Goal: Task Accomplishment & Management: Use online tool/utility

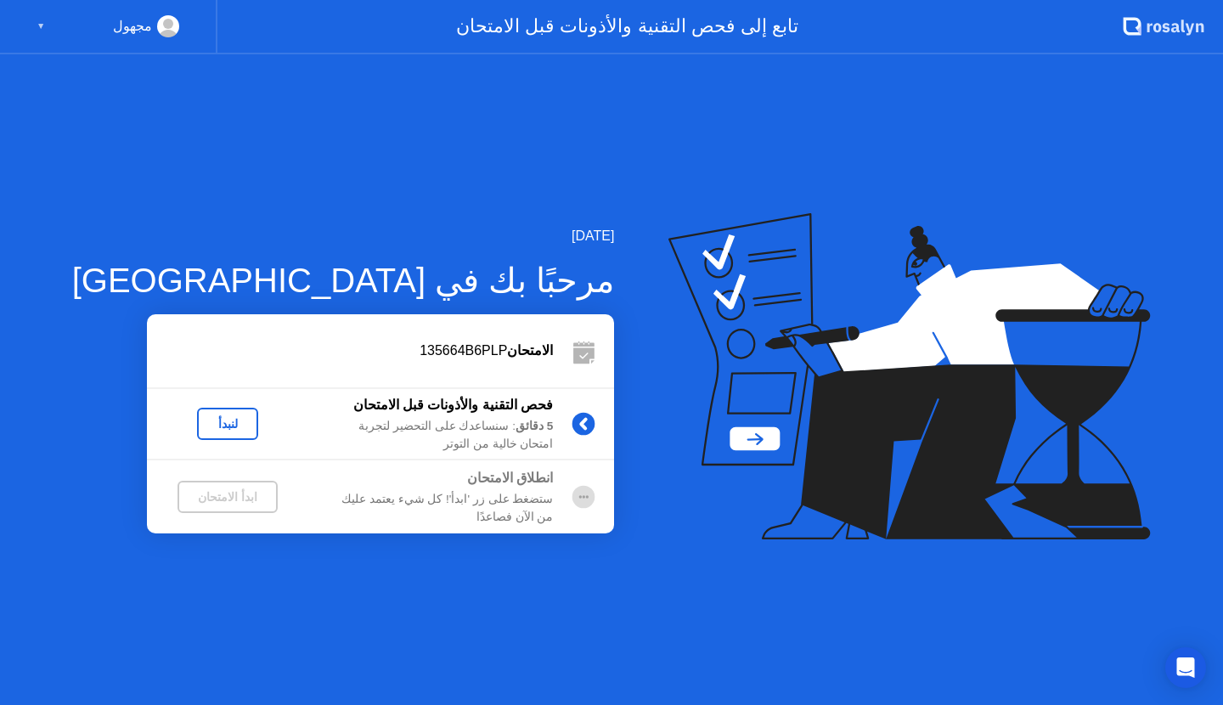
click at [204, 417] on div "لنبدأ" at bounding box center [228, 424] width 48 height 14
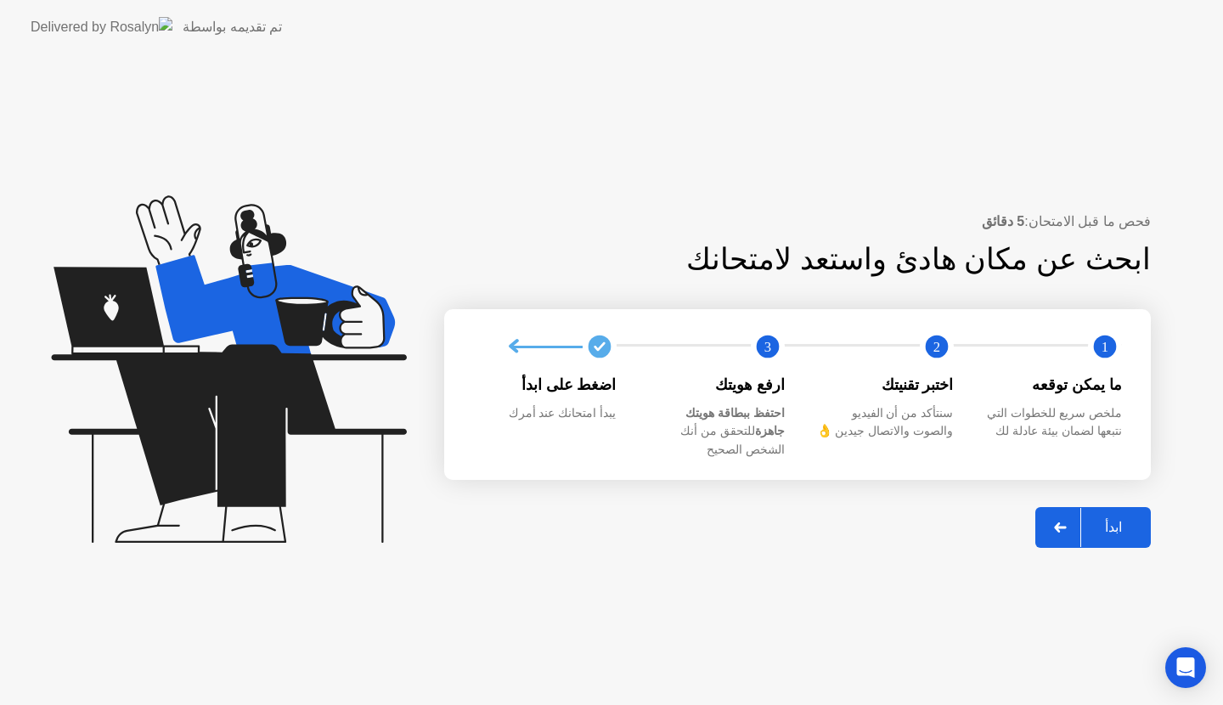
click at [1121, 520] on div "ابدأ" at bounding box center [1113, 527] width 65 height 16
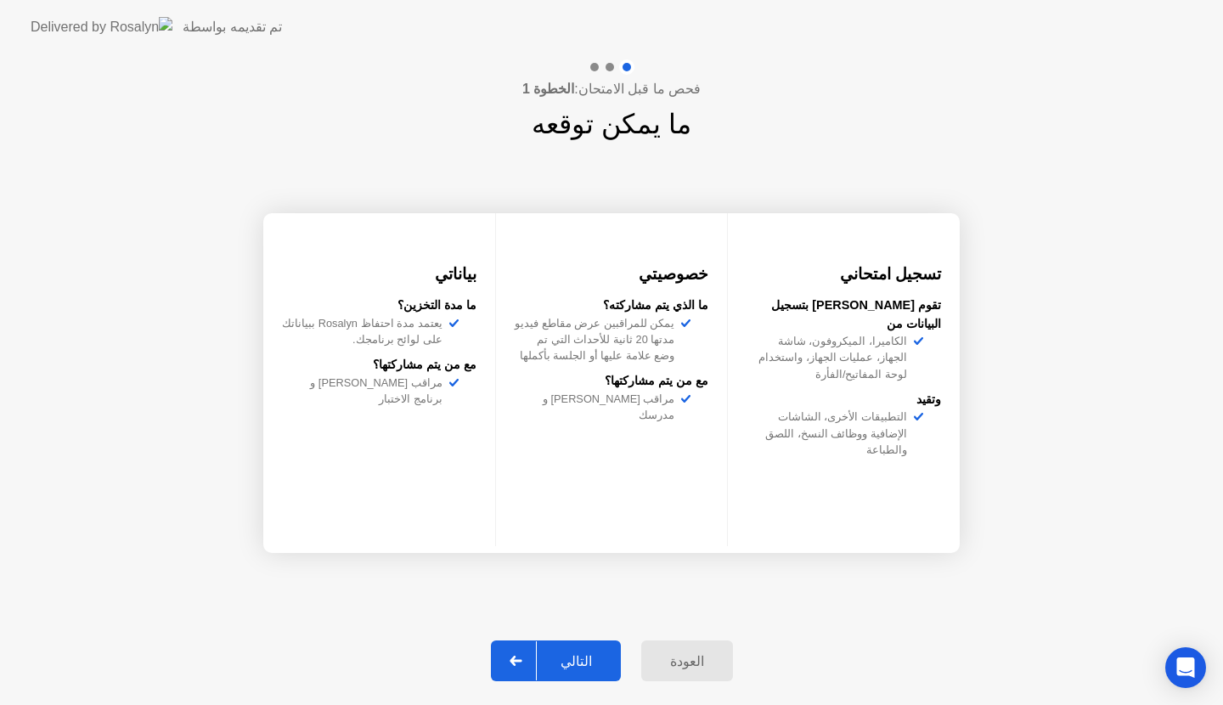
click at [565, 660] on div "التالي" at bounding box center [576, 661] width 79 height 16
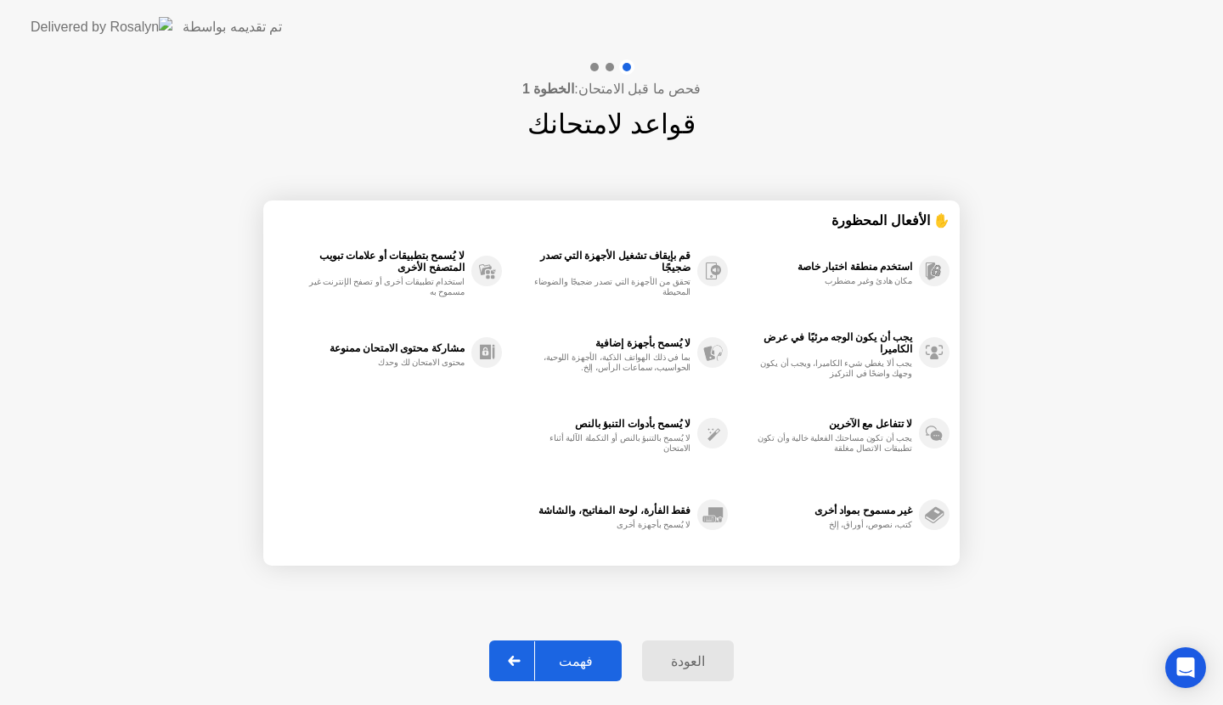
click at [565, 660] on div "فهمت" at bounding box center [576, 661] width 82 height 16
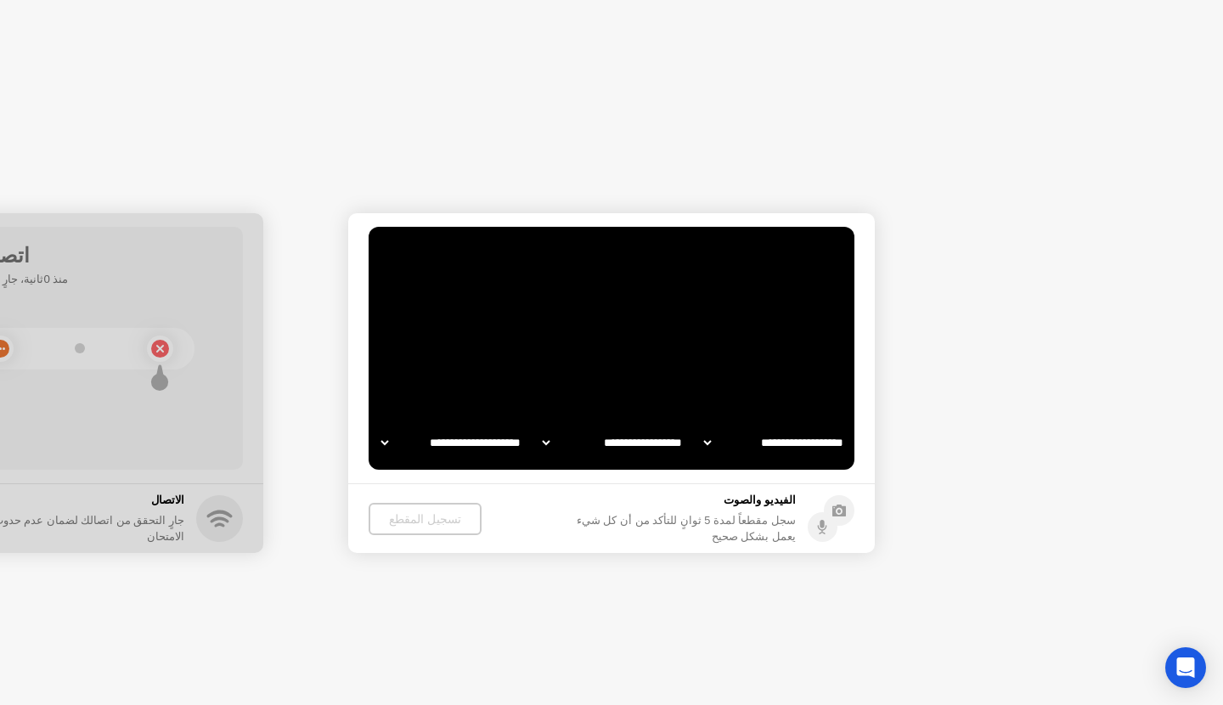
select select "**********"
select select "*******"
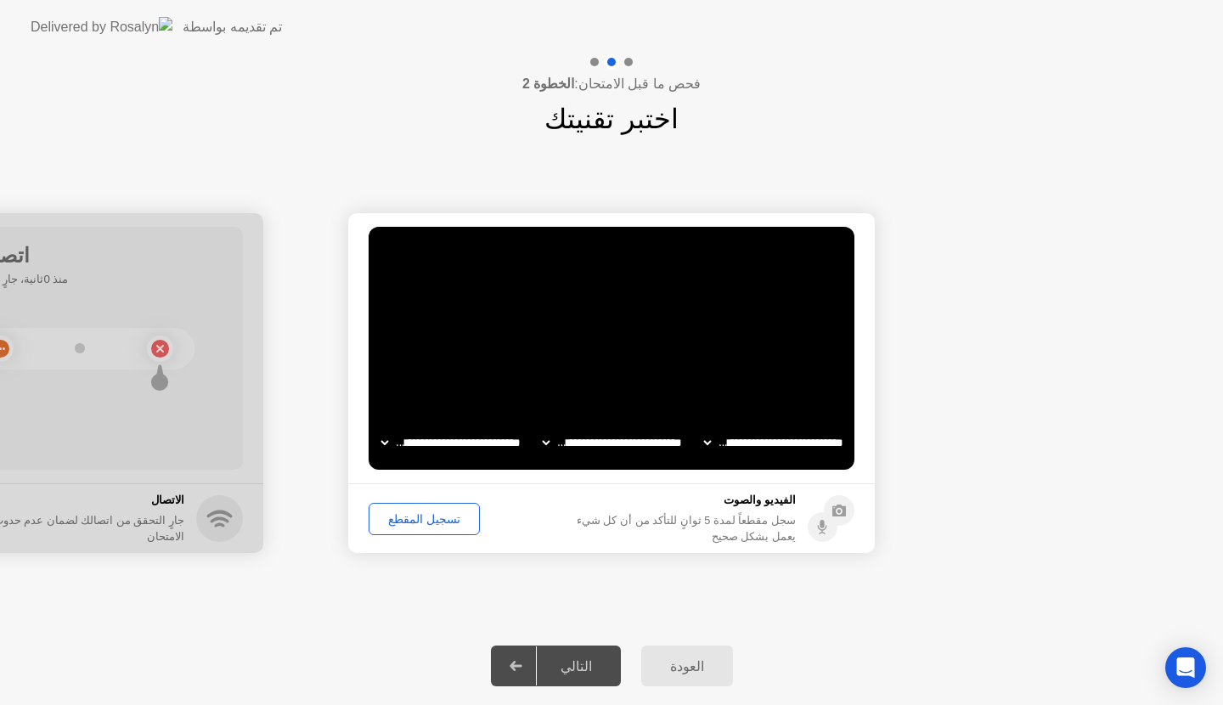
click at [443, 514] on div "تسجيل المقطع" at bounding box center [423, 519] width 99 height 14
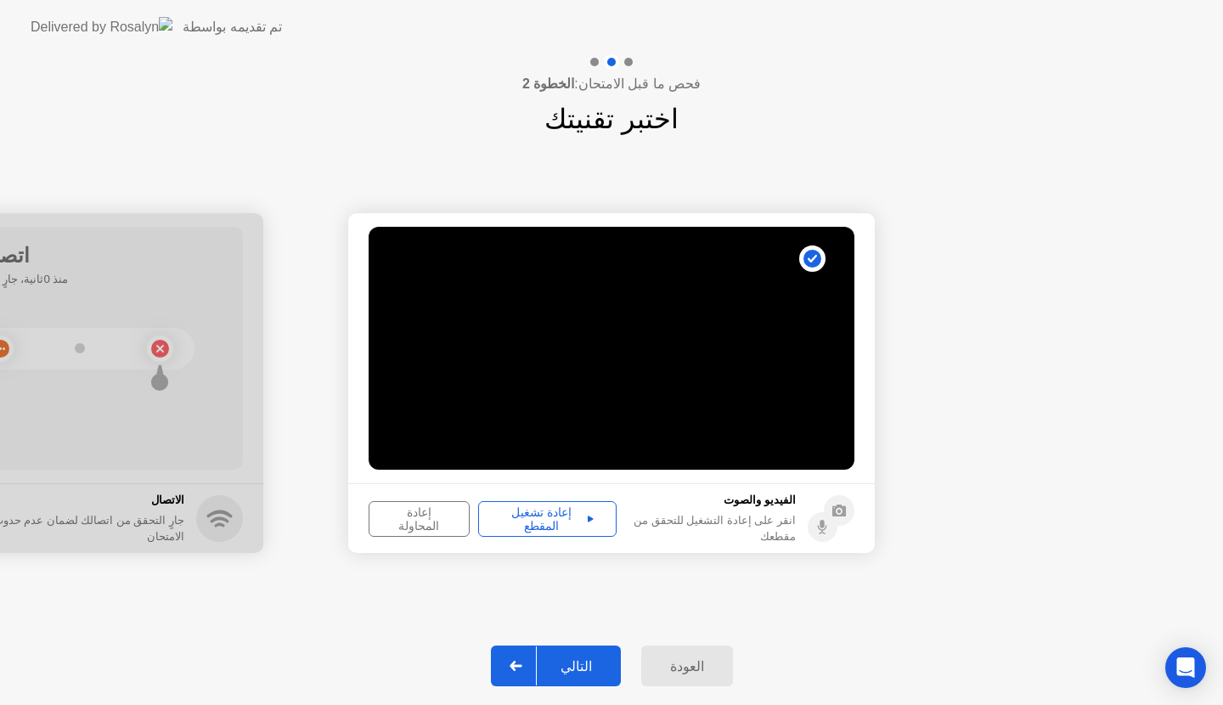
click at [432, 531] on button "إعادة المحاولة" at bounding box center [418, 519] width 101 height 36
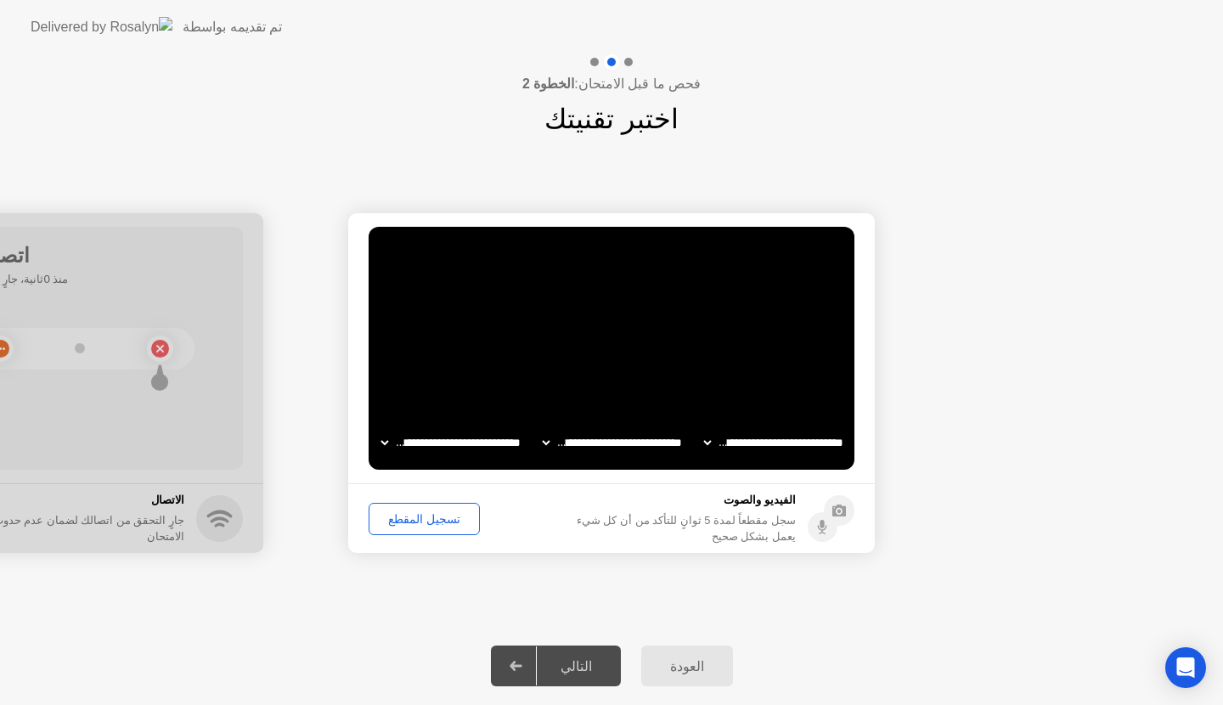
click at [432, 531] on button "تسجيل المقطع" at bounding box center [423, 519] width 111 height 32
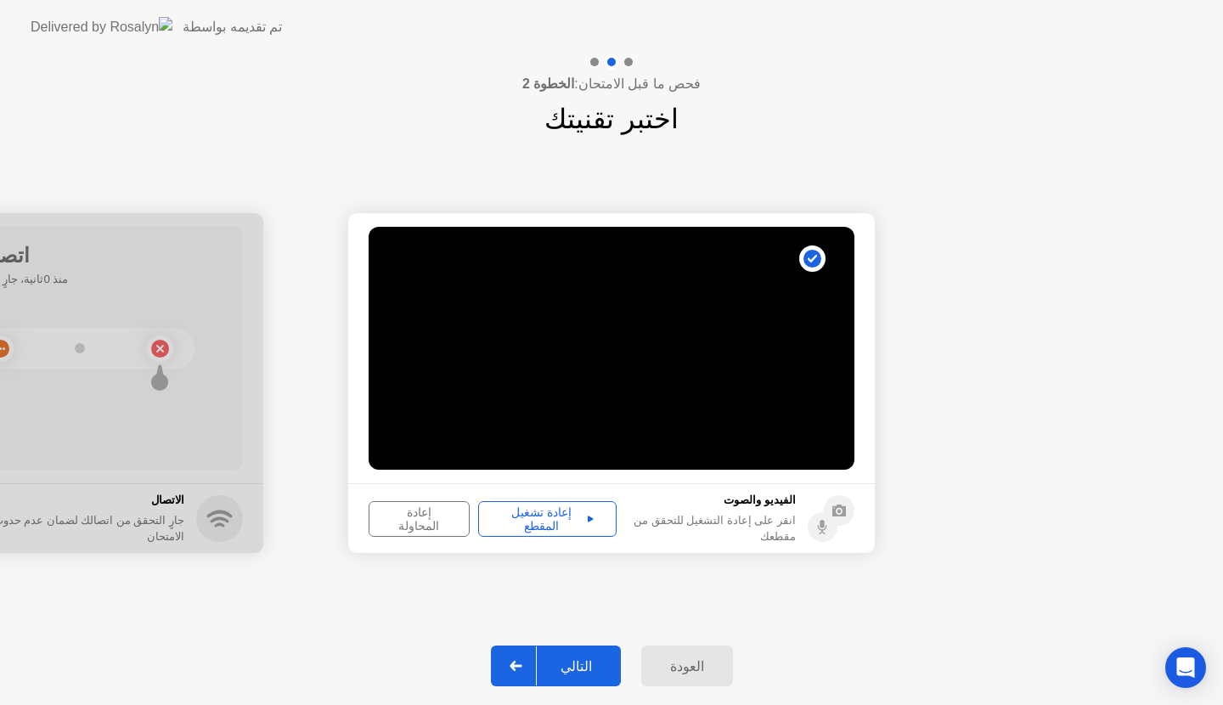
click at [437, 530] on button "إعادة المحاولة" at bounding box center [418, 519] width 101 height 36
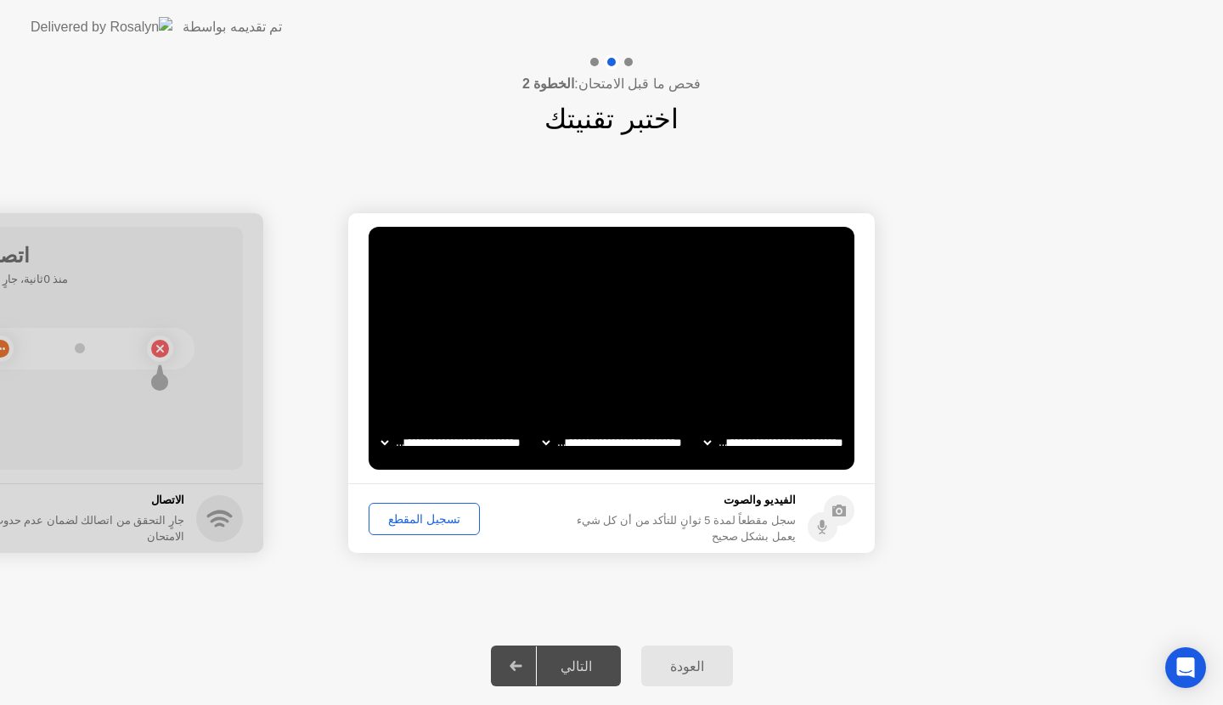
click at [437, 530] on button "تسجيل المقطع" at bounding box center [423, 519] width 111 height 32
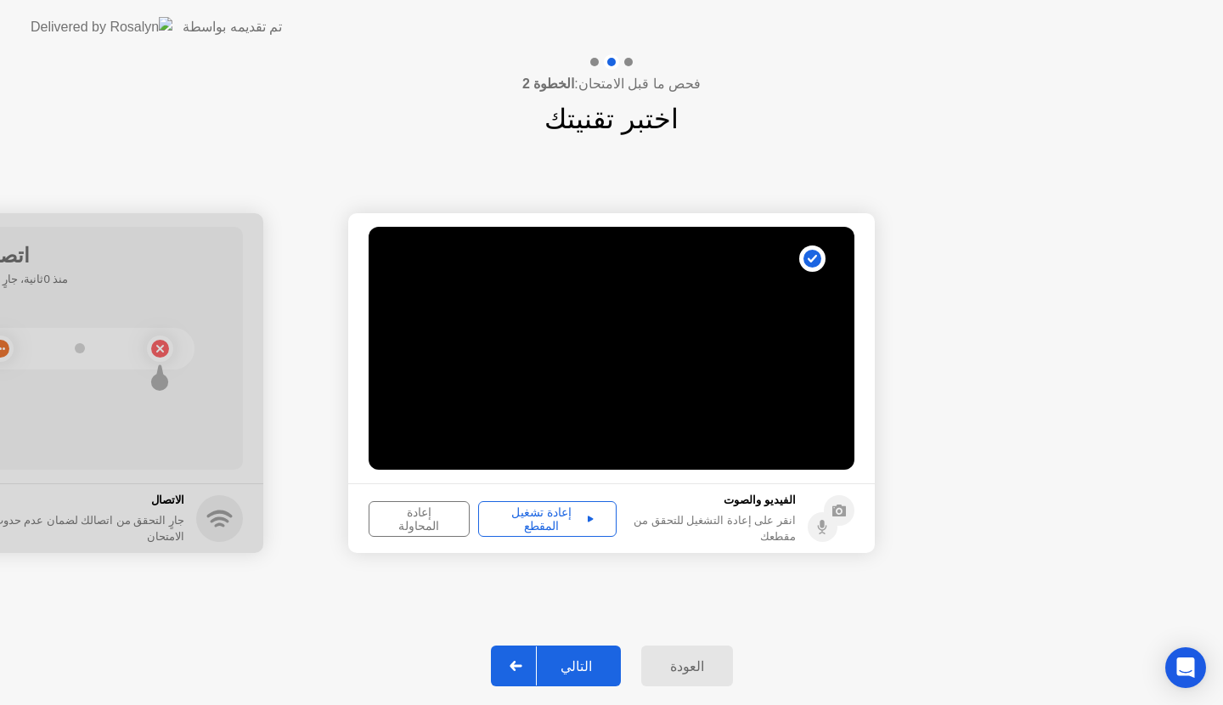
click at [615, 655] on button "التالي" at bounding box center [556, 665] width 130 height 41
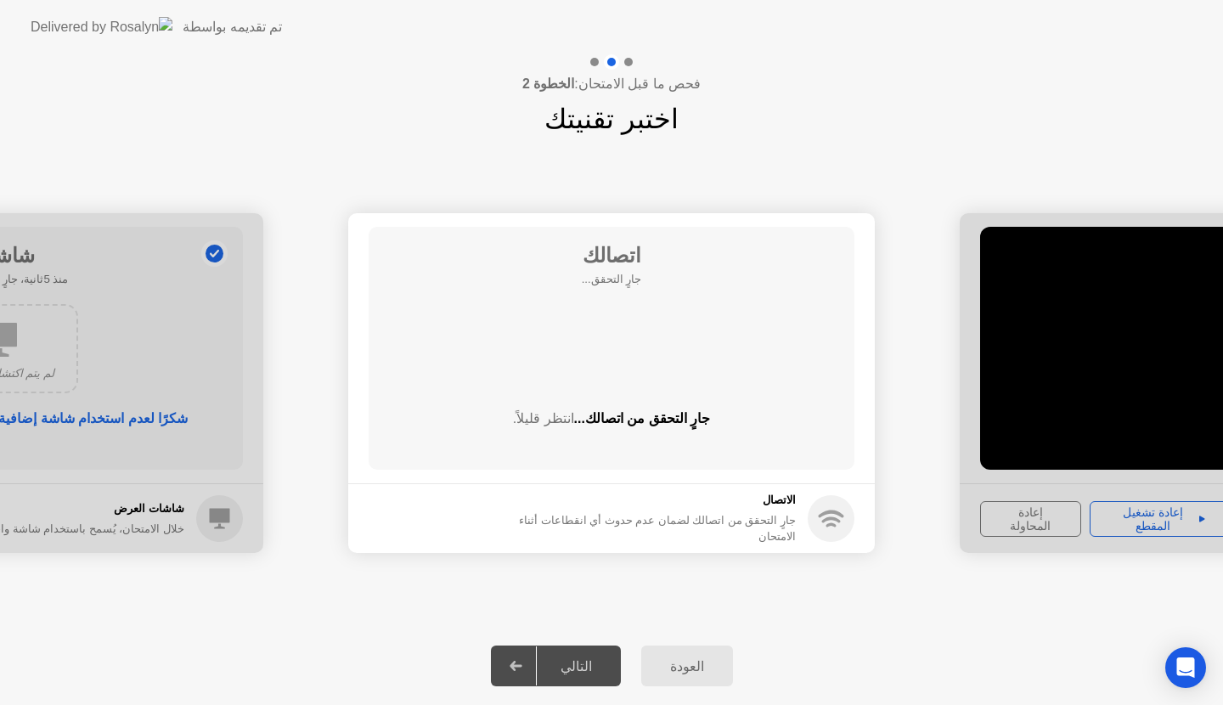
click at [614, 372] on div "اتصالك جارٍ التحقق... جارٍ التحقق من اتصالك... انتظر قليلاً." at bounding box center [611, 348] width 486 height 243
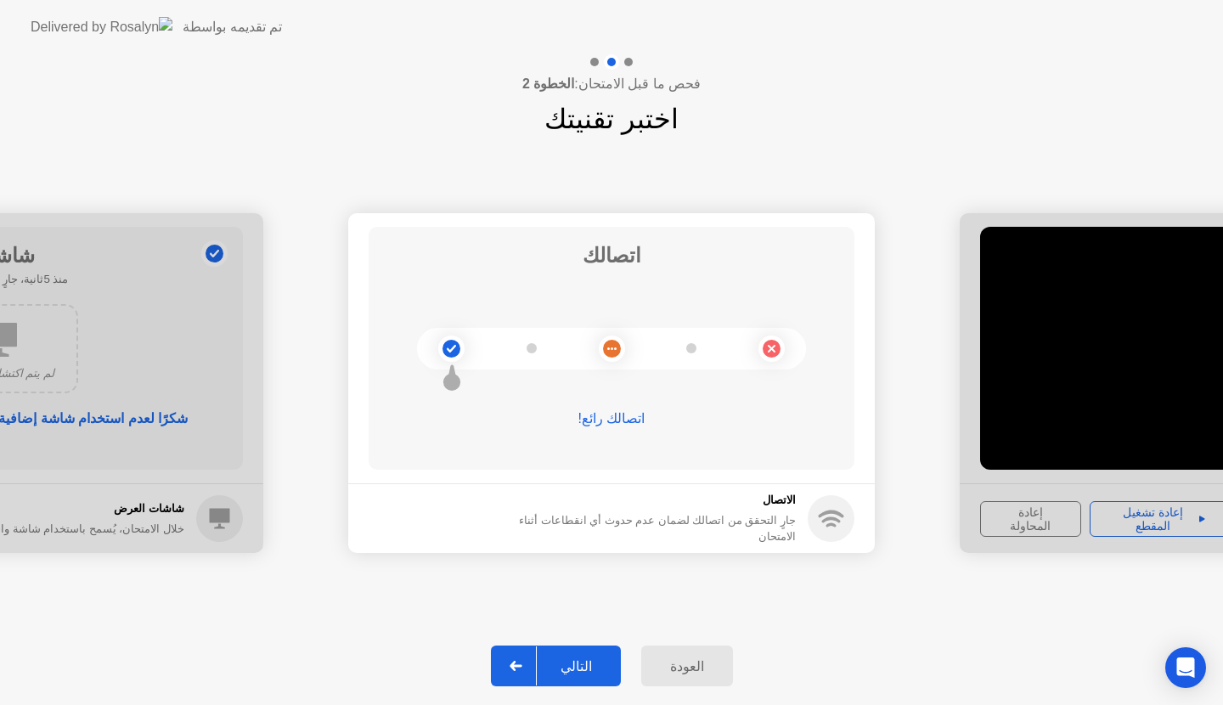
click at [602, 658] on div "التالي" at bounding box center [576, 666] width 79 height 16
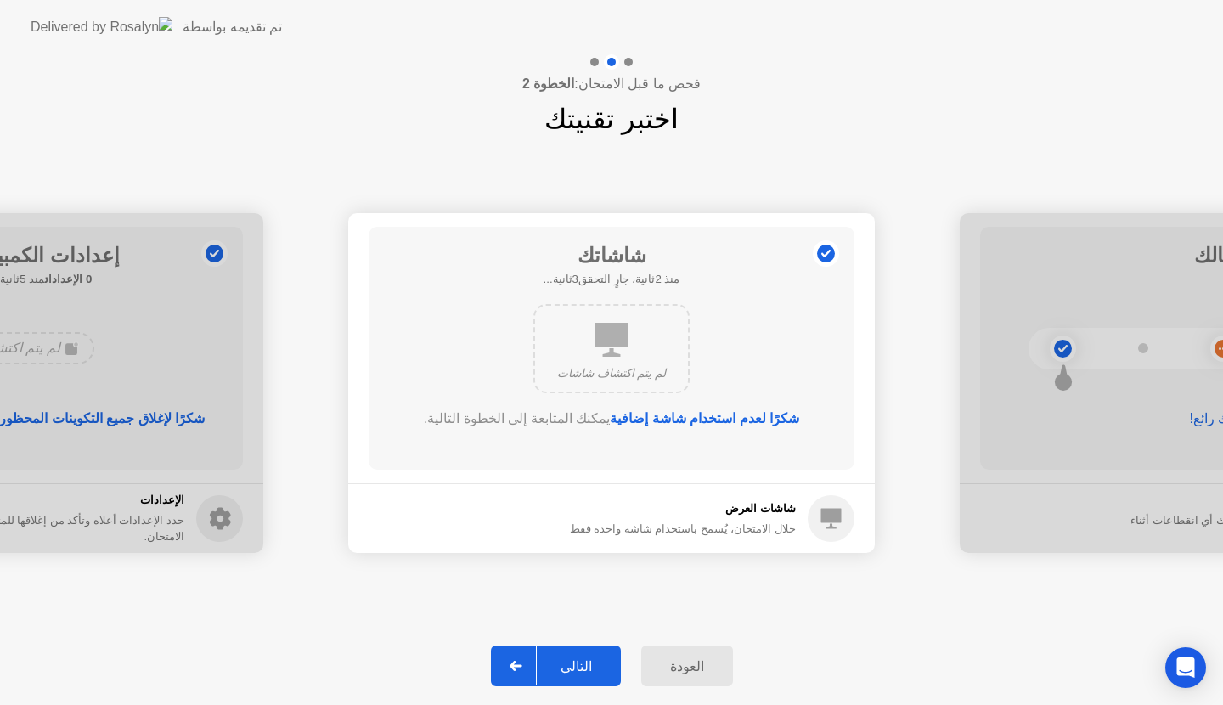
click at [602, 658] on div "التالي" at bounding box center [576, 666] width 79 height 16
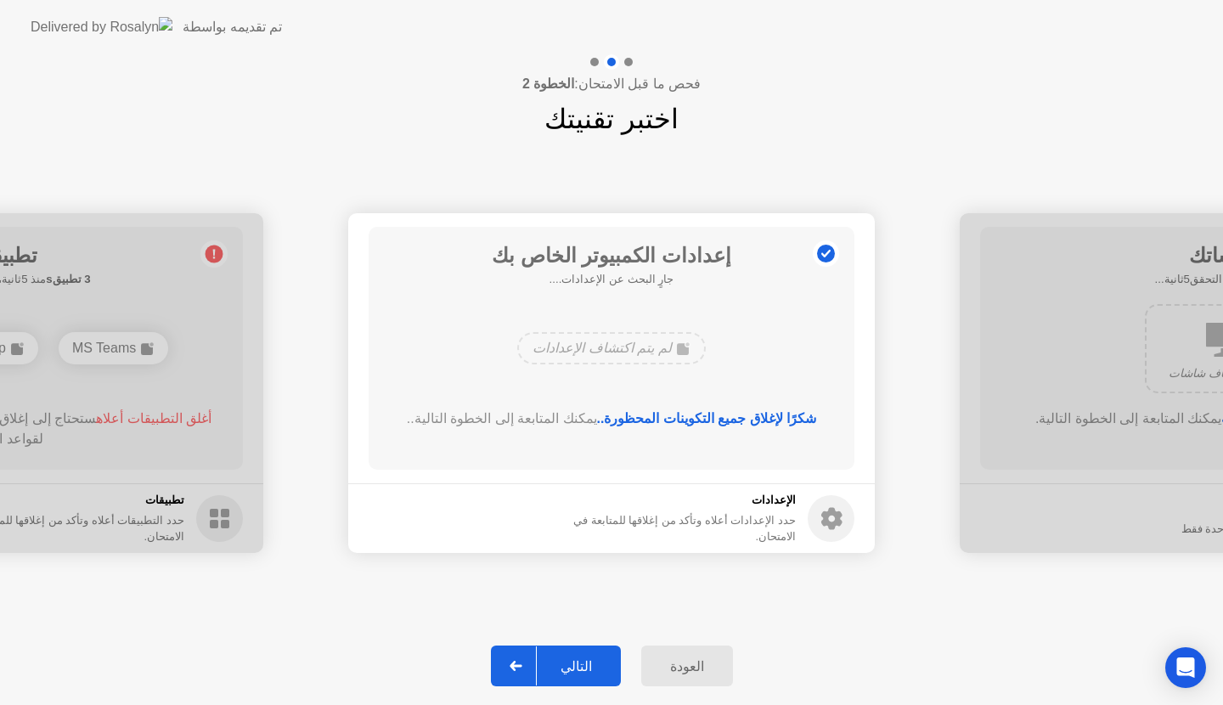
click at [602, 658] on div "التالي" at bounding box center [576, 666] width 79 height 16
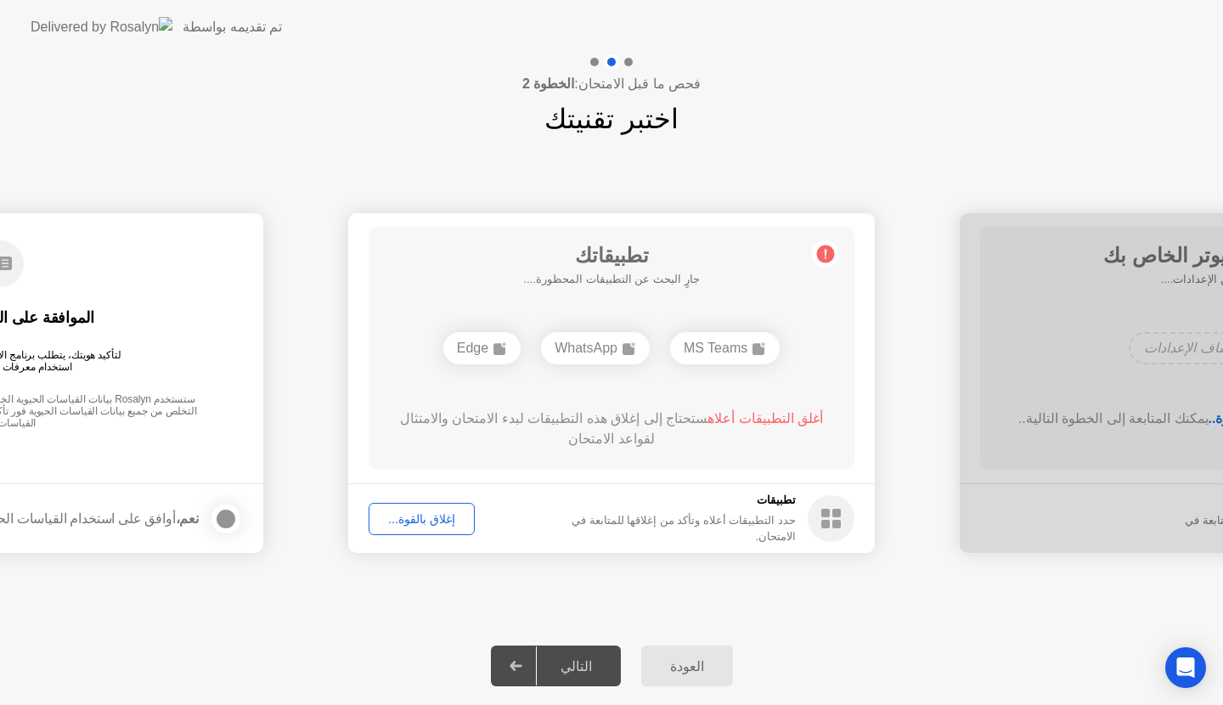
click at [602, 658] on div "التالي" at bounding box center [576, 666] width 79 height 16
click at [404, 526] on div "إغلاق بالقوة..." at bounding box center [421, 519] width 94 height 14
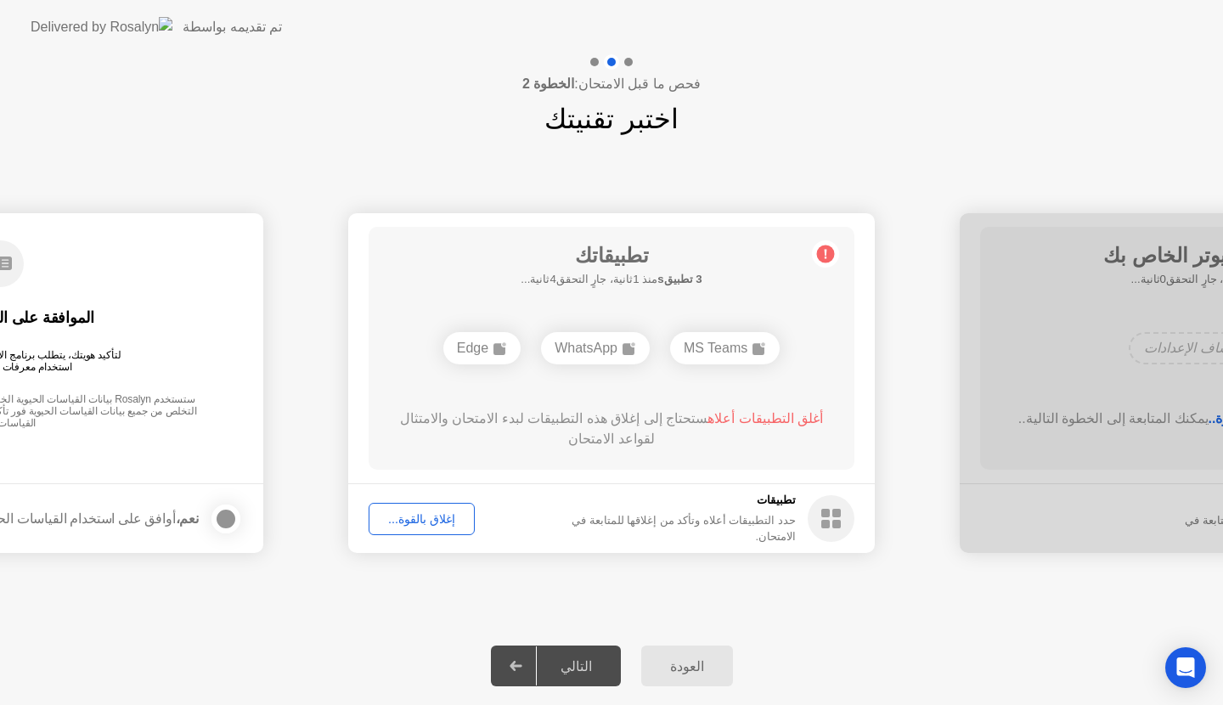
click at [611, 658] on div "التالي" at bounding box center [576, 666] width 79 height 16
click at [795, 416] on span "أغلق التطبيقات أعلاه" at bounding box center [764, 418] width 115 height 14
click at [438, 521] on div "إغلاق بالقوة..." at bounding box center [421, 519] width 94 height 14
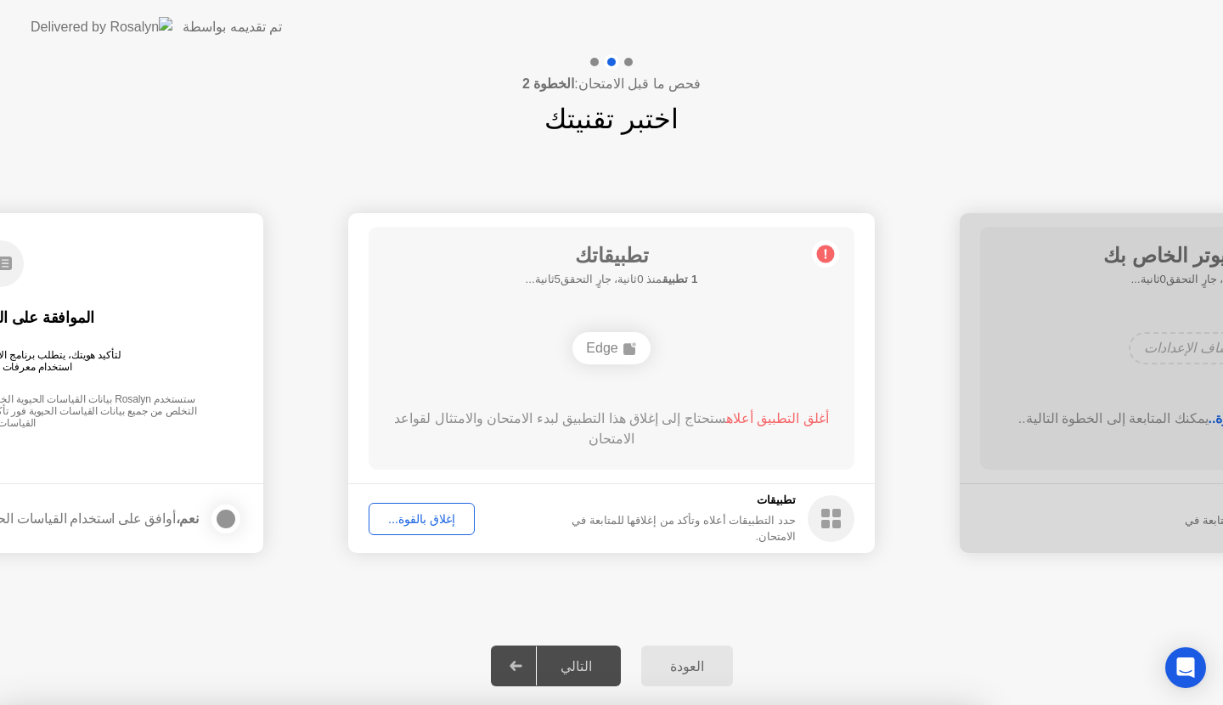
click at [627, 341] on icon at bounding box center [630, 348] width 14 height 14
click at [835, 253] on icon at bounding box center [825, 253] width 27 height 27
click at [828, 261] on circle at bounding box center [826, 254] width 18 height 18
click at [822, 258] on circle at bounding box center [826, 254] width 18 height 18
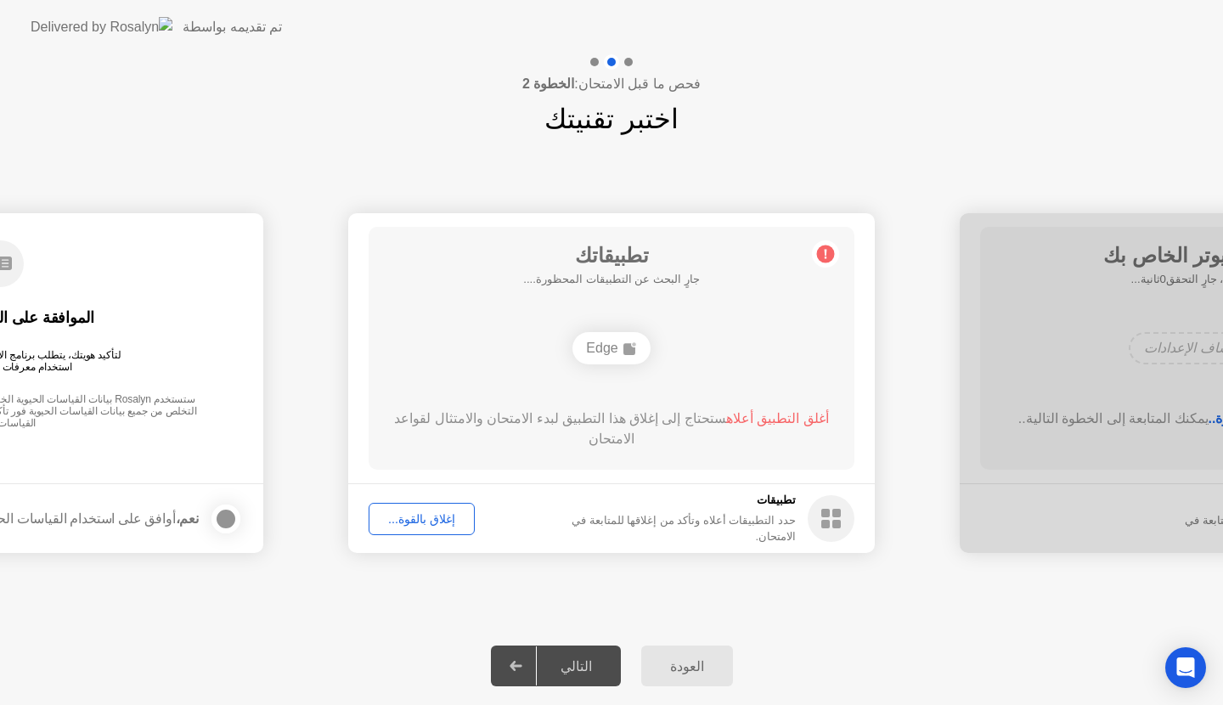
click at [779, 433] on div "أغلق التطبيق أعلاه ستحتاج إلى إغلاق هذا التطبيق لبدء الامتحان والامتثال لقواعد …" at bounding box center [611, 432] width 437 height 48
click at [641, 338] on div "Edge" at bounding box center [610, 348] width 77 height 32
click at [216, 389] on div "الموافقة على القياسات الحيوية لتأكيد هويتك، يتطلب برنامج الاختبار الخاص بك من R…" at bounding box center [0, 336] width 486 height 218
drag, startPoint x: 216, startPoint y: 389, endPoint x: 531, endPoint y: 512, distance: 338.2
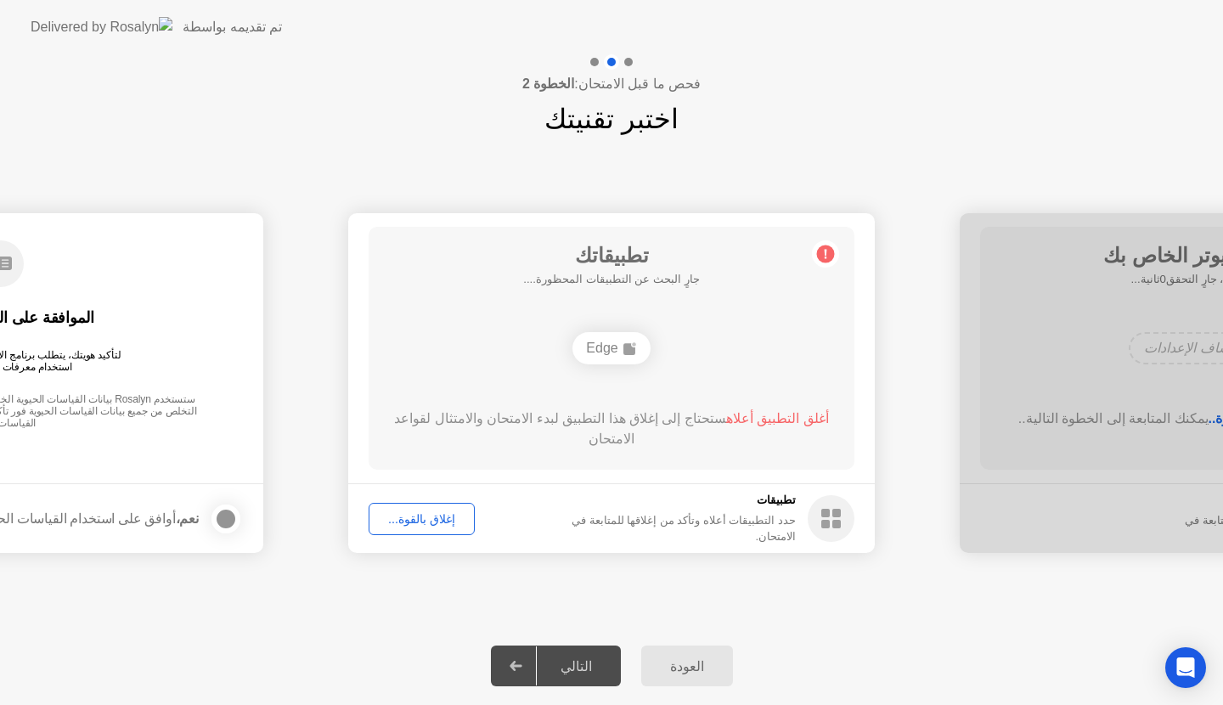
click at [531, 662] on div at bounding box center [516, 665] width 41 height 39
click at [593, 660] on div "التالي" at bounding box center [576, 666] width 79 height 16
click at [753, 415] on span "أغلق التطبيق أعلاه" at bounding box center [777, 418] width 103 height 14
click at [756, 430] on div "أغلق التطبيق أعلاه ستحتاج إلى إغلاق هذا التطبيق لبدء الامتحان والامتثال لقواعد …" at bounding box center [611, 432] width 437 height 48
click at [451, 526] on div "إغلاق بالقوة..." at bounding box center [421, 519] width 94 height 14
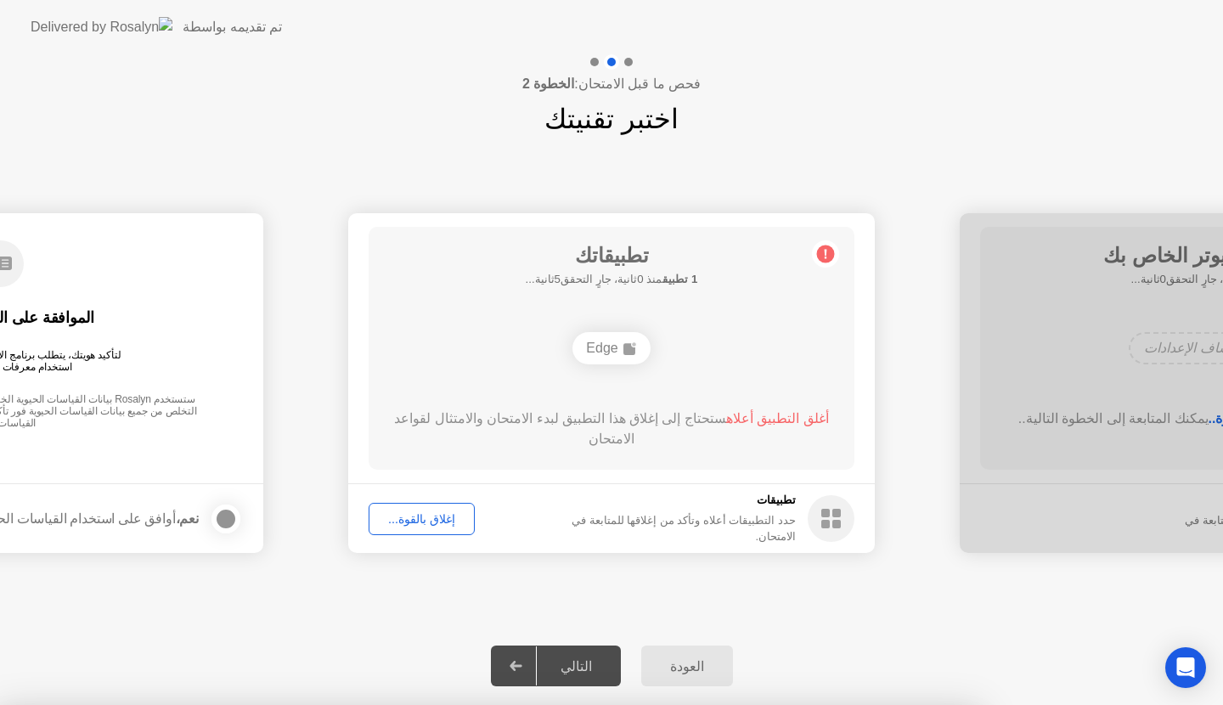
click at [439, 517] on div "إغلاق بالقوة..." at bounding box center [421, 519] width 94 height 14
click at [607, 347] on div "Edge" at bounding box center [610, 348] width 77 height 32
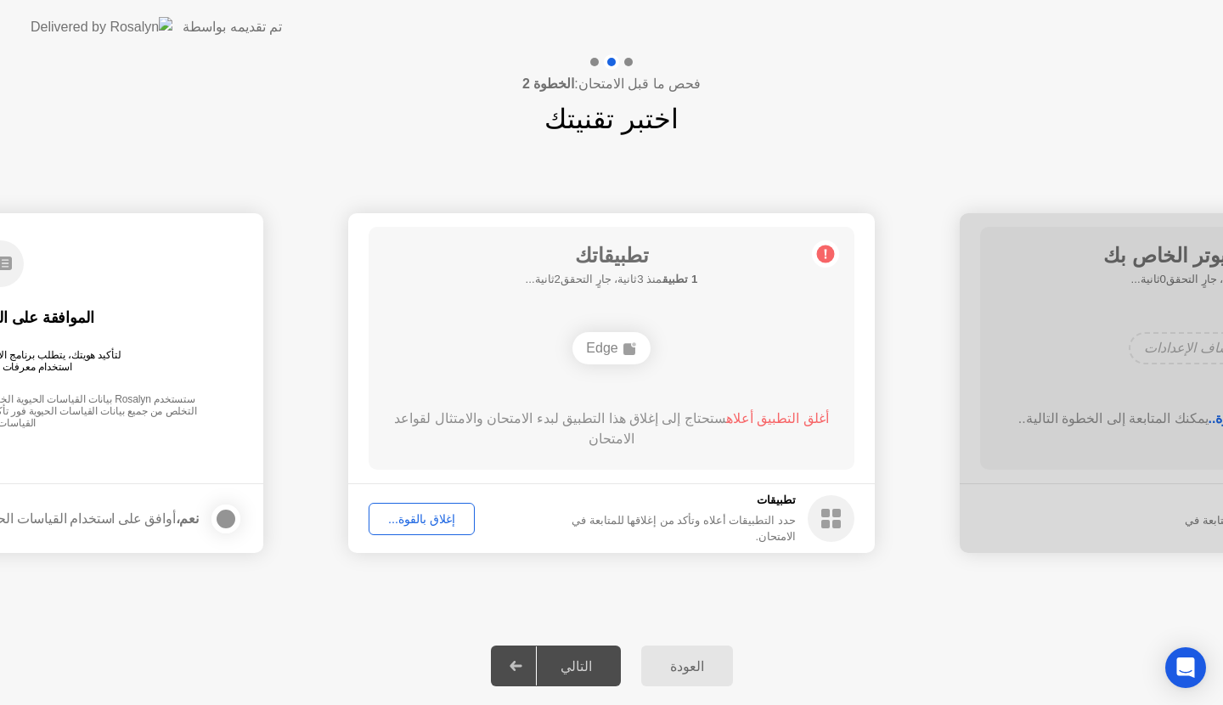
click at [607, 347] on div "Edge" at bounding box center [610, 348] width 77 height 32
click at [430, 514] on div "إغلاق بالقوة..." at bounding box center [421, 519] width 94 height 14
click at [430, 704] on div at bounding box center [611, 705] width 1223 height 0
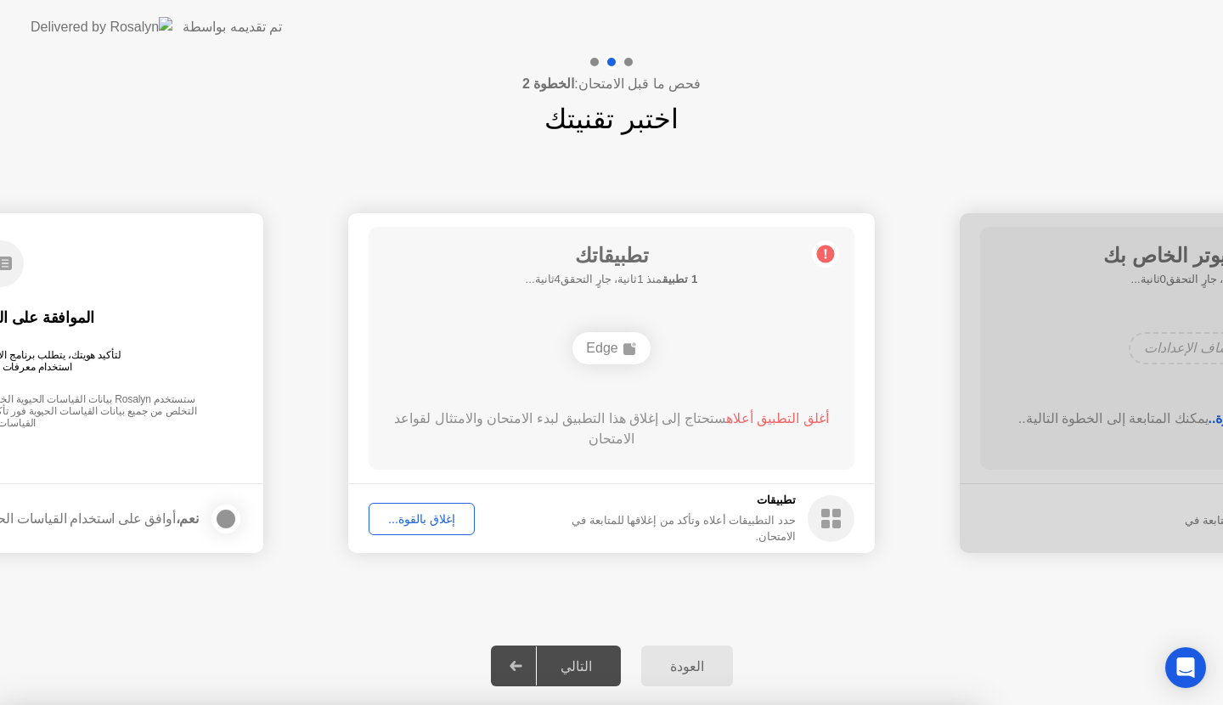
click at [430, 704] on div at bounding box center [611, 705] width 1223 height 0
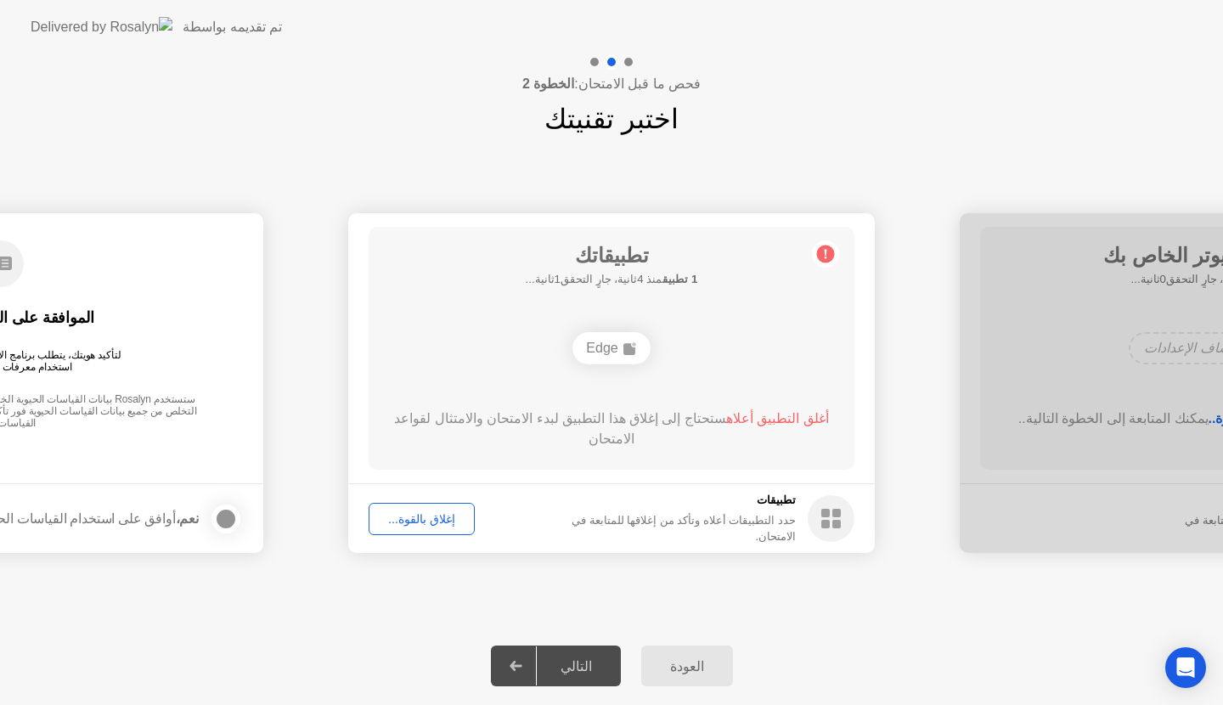
click at [606, 344] on div "Edge" at bounding box center [610, 348] width 77 height 32
click at [571, 103] on h1 "اختبر تقنيتك" at bounding box center [611, 118] width 134 height 41
click at [593, 658] on div "التالي" at bounding box center [576, 666] width 79 height 16
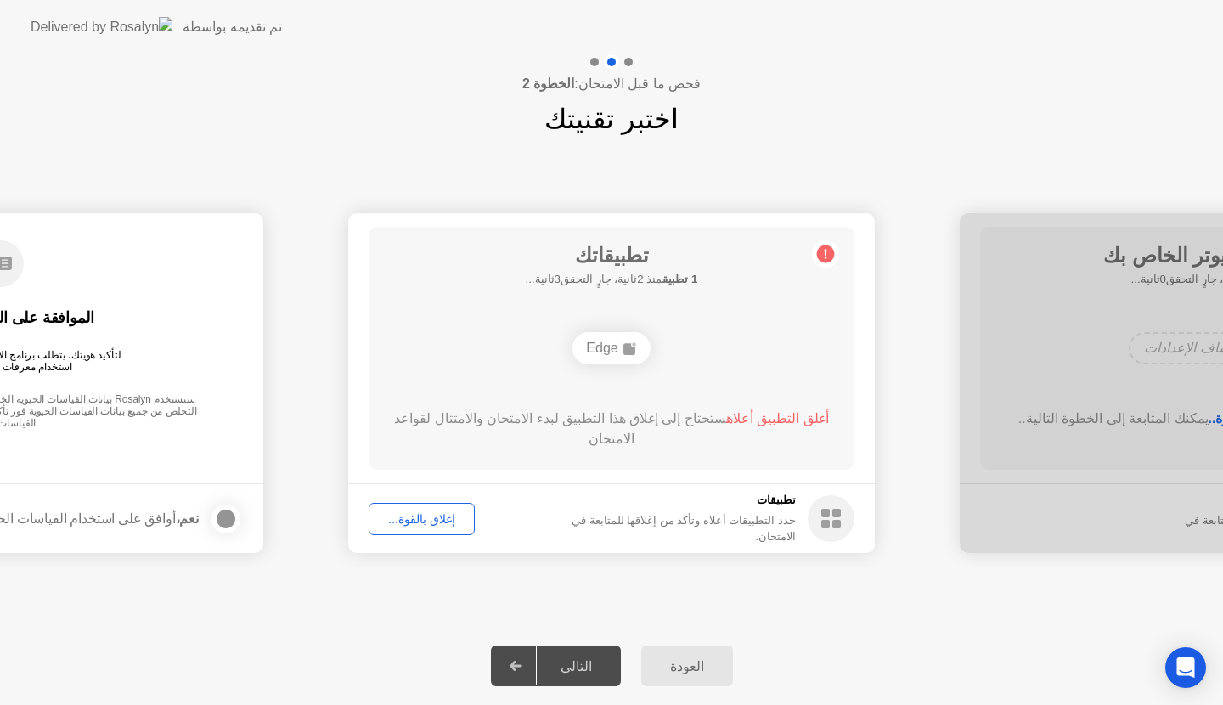
click at [593, 658] on div "التالي" at bounding box center [576, 666] width 79 height 16
click at [820, 257] on circle at bounding box center [826, 254] width 18 height 18
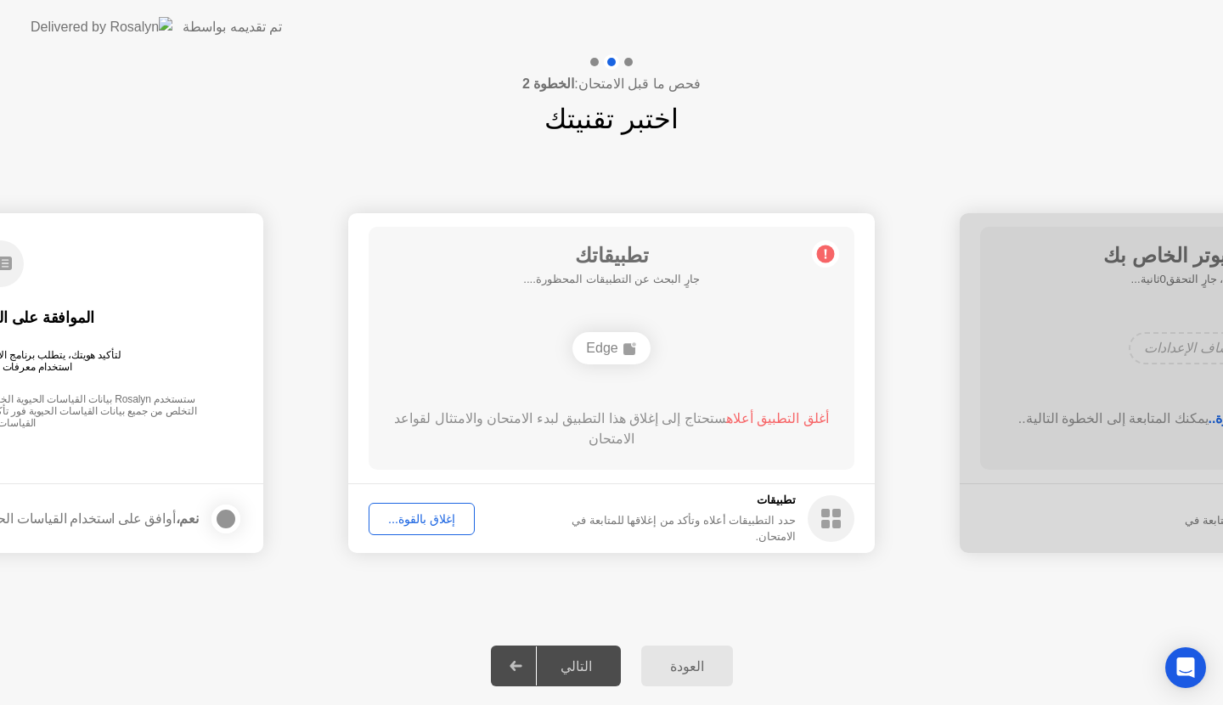
click at [820, 257] on circle at bounding box center [826, 254] width 18 height 18
click at [396, 607] on div "**********" at bounding box center [611, 382] width 1223 height 487
click at [680, 122] on div "فحص ما قبل الامتحان: الخطوة 2 اختبر تقنيتك" at bounding box center [611, 96] width 1223 height 85
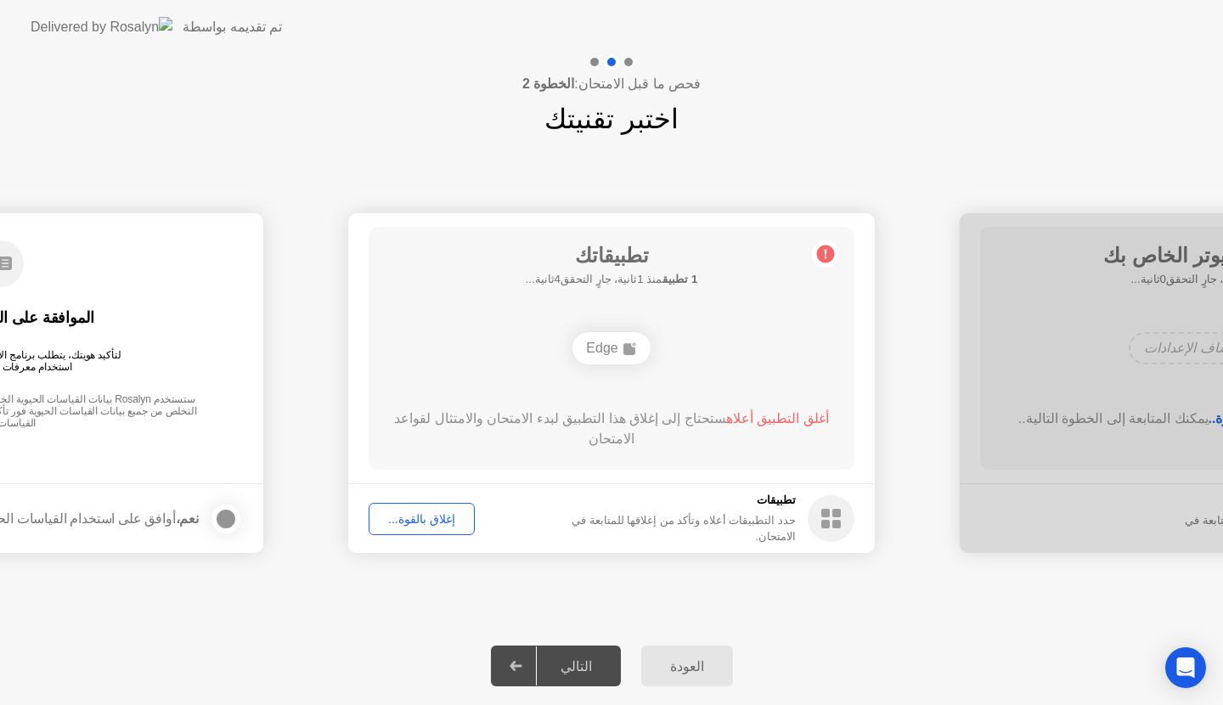
click at [565, 110] on h1 "اختبر تقنيتك" at bounding box center [611, 118] width 134 height 41
click at [1189, 655] on div "Open Intercom Messenger" at bounding box center [1185, 667] width 45 height 45
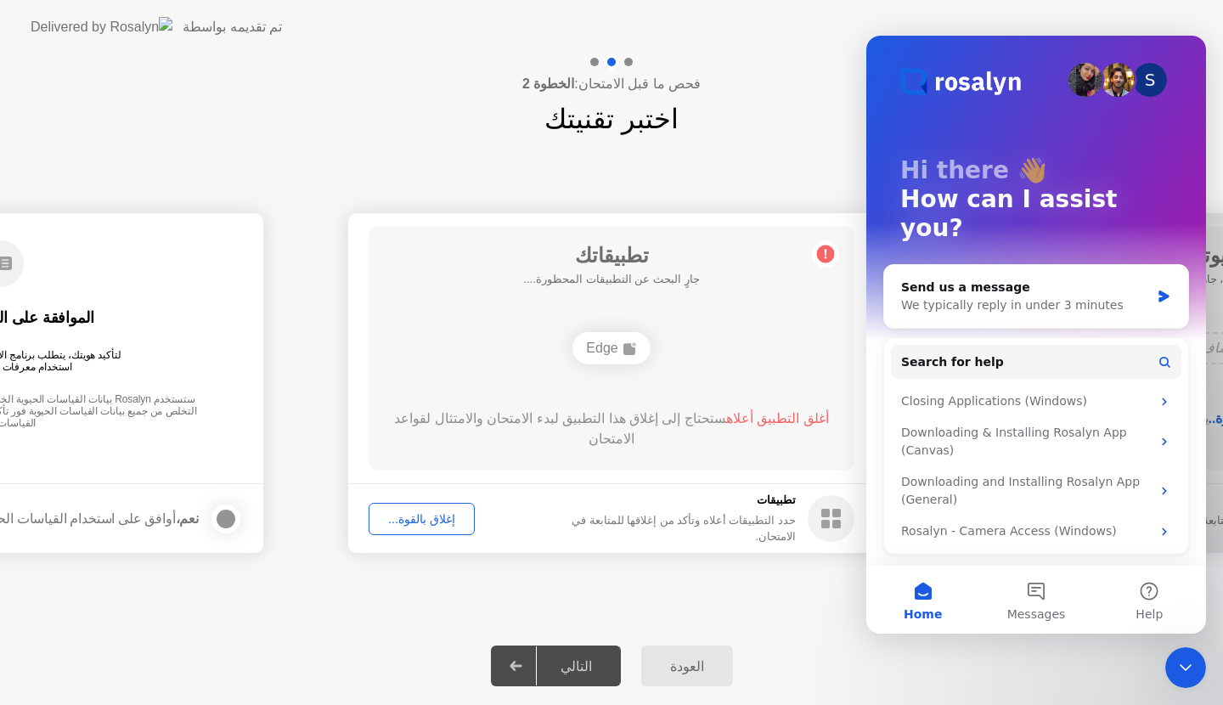
click at [999, 693] on div "العودة التالي" at bounding box center [611, 666] width 1223 height 78
click at [903, 689] on div "العودة التالي" at bounding box center [611, 666] width 1223 height 78
click at [828, 219] on main "تطبيقاتك 1 تطبيق منذ 1ثانية، جارٍ التحقق4ثانية... Edge أغلق التطبيق أعلاه ستحتا…" at bounding box center [611, 348] width 526 height 270
click at [764, 147] on div "**********" at bounding box center [611, 382] width 1223 height 487
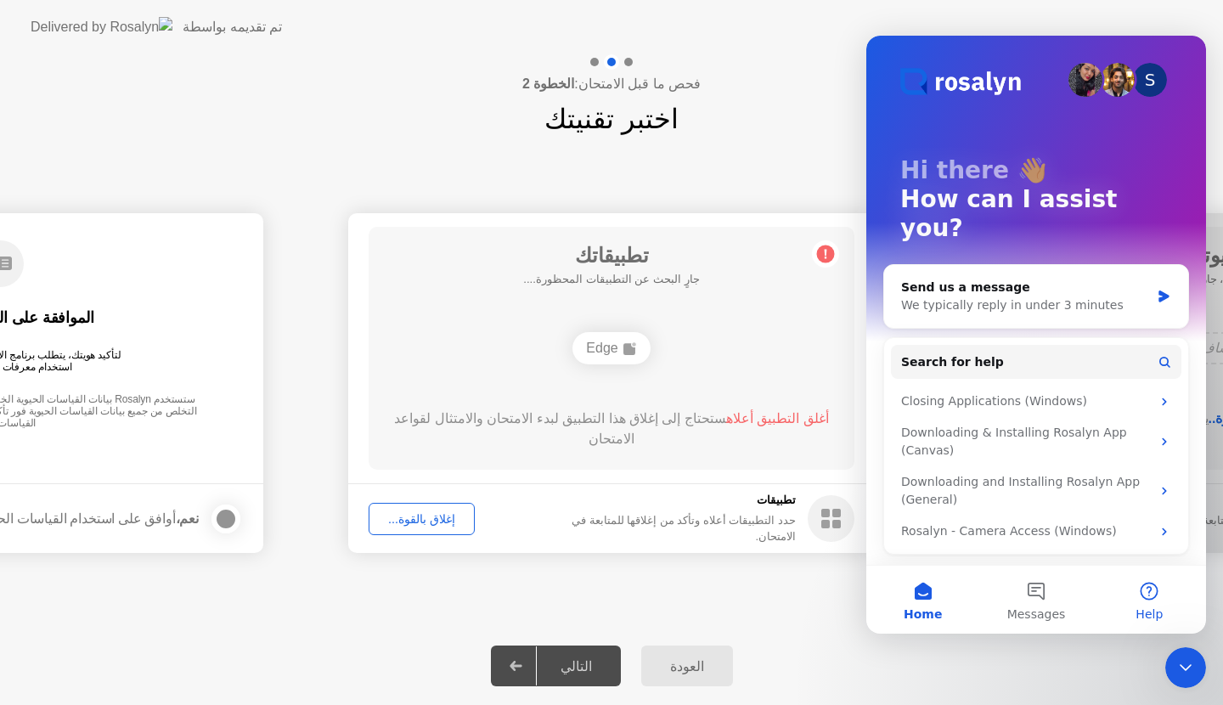
click at [1135, 606] on button "Help" at bounding box center [1149, 599] width 113 height 68
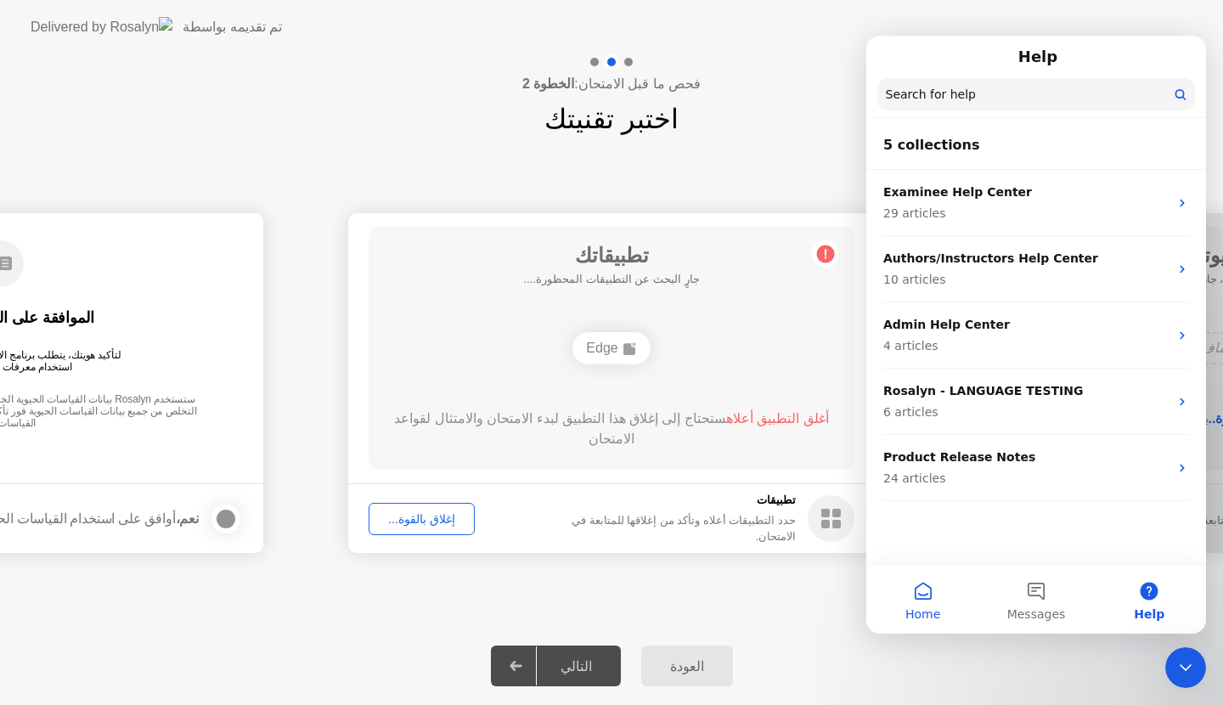
click at [898, 620] on button "Home" at bounding box center [922, 599] width 113 height 68
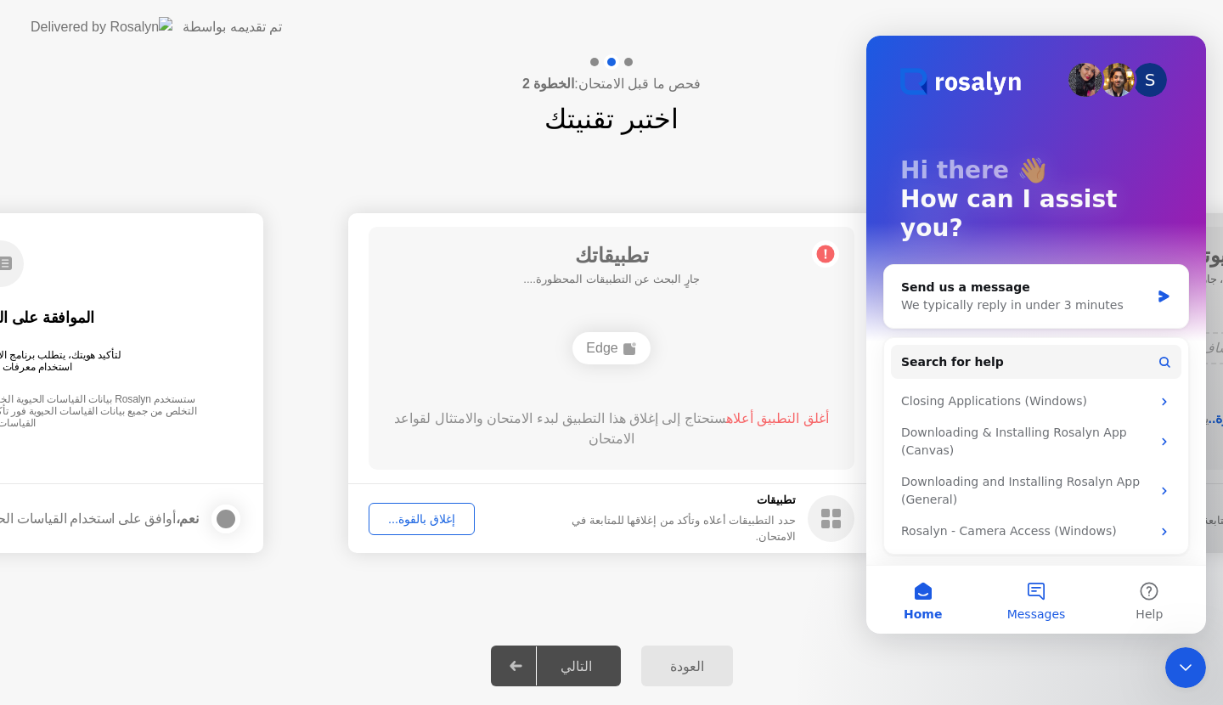
click at [1064, 629] on button "Messages" at bounding box center [1035, 599] width 113 height 68
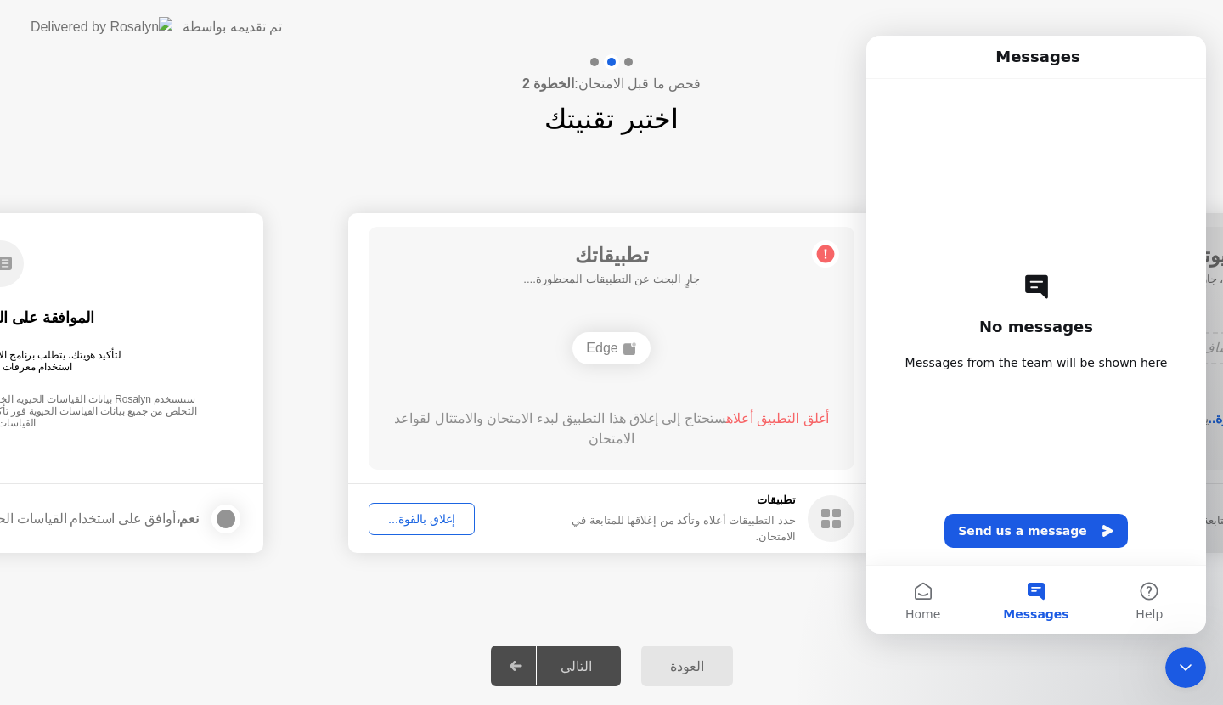
click at [1080, 650] on div "العودة التالي" at bounding box center [611, 666] width 1223 height 78
click at [1183, 660] on icon "Close Intercom Messenger" at bounding box center [1185, 667] width 20 height 20
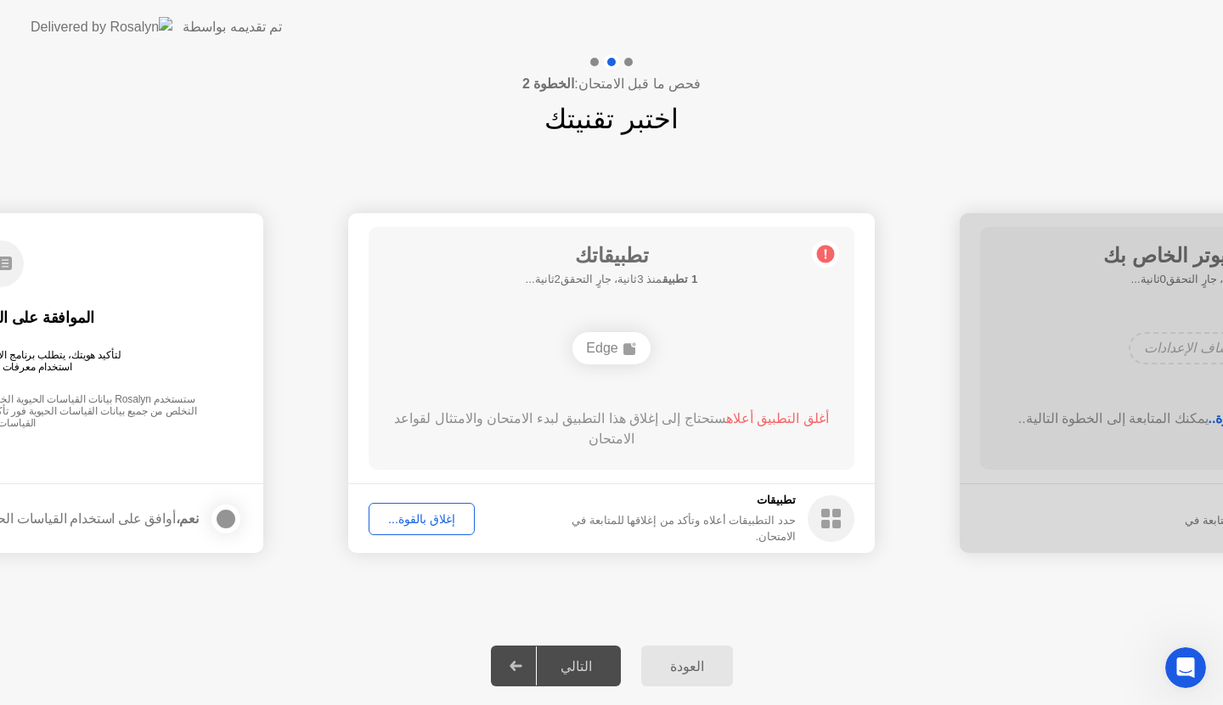
click at [673, 385] on div "تطبيقاتك 1 تطبيق منذ 3ثانية، جارٍ التحقق2ثانية... Edge أغلق التطبيق أعلاه ستحتا…" at bounding box center [611, 348] width 486 height 243
click at [610, 348] on div "Edge" at bounding box center [610, 348] width 77 height 32
click at [436, 523] on div "إغلاق بالقوة..." at bounding box center [421, 519] width 94 height 14
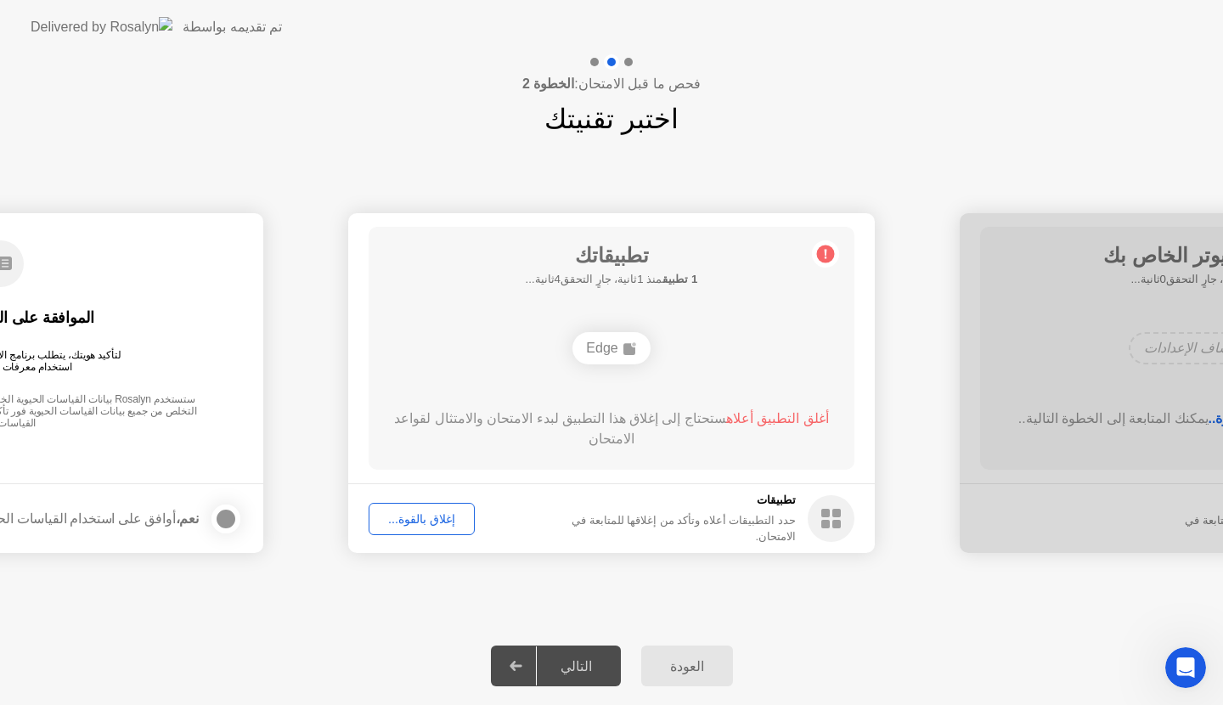
click at [480, 132] on div "فحص ما قبل الامتحان: الخطوة 2 اختبر تقنيتك" at bounding box center [611, 96] width 1223 height 85
click at [696, 239] on div "تطبيقاتك 1 تطبيق منذ 3ثانية، جارٍ التحقق2ثانية... Edge أغلق التطبيق أعلاه ستحتا…" at bounding box center [611, 348] width 486 height 243
click at [774, 413] on span "أغلق التطبيق أعلاه" at bounding box center [777, 418] width 103 height 14
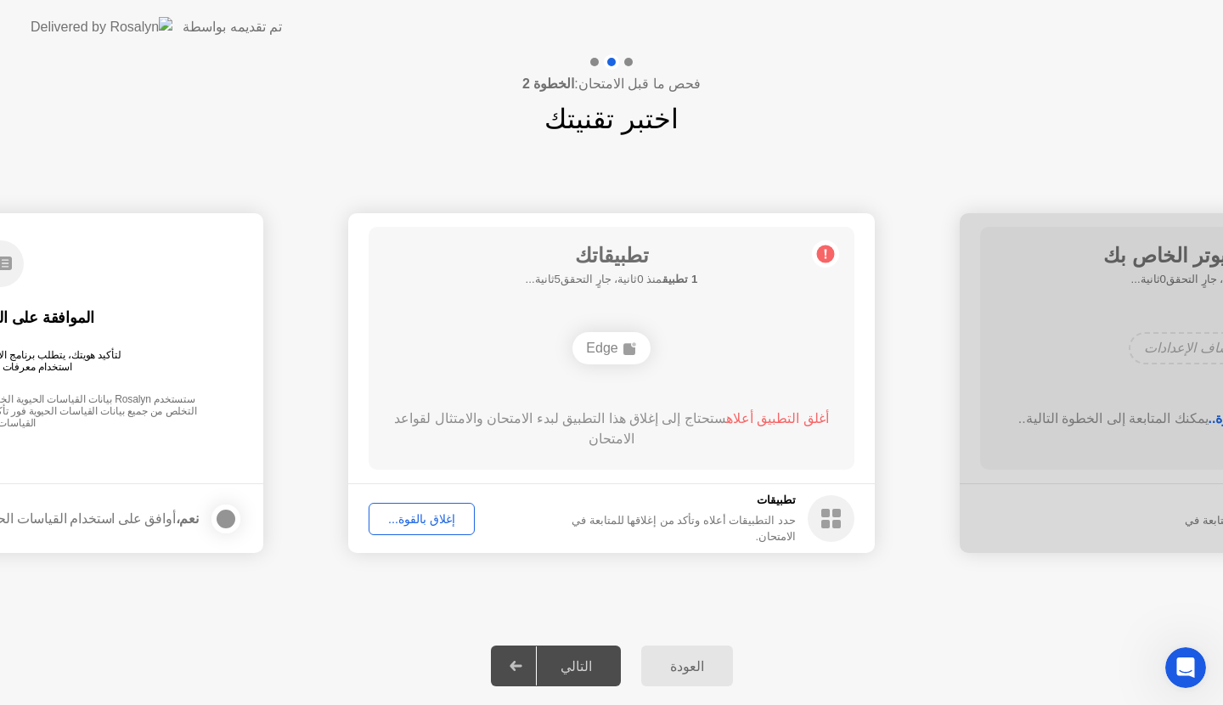
click at [774, 417] on span "أغلق التطبيق أعلاه" at bounding box center [777, 418] width 103 height 14
click at [755, 394] on div "تطبيقاتك جارٍ البحث عن التطبيقات المحظورة.... Edge أغلق التطبيق أعلاه ستحتاج إل…" at bounding box center [611, 348] width 486 height 243
click at [621, 351] on div "Edge" at bounding box center [610, 348] width 77 height 32
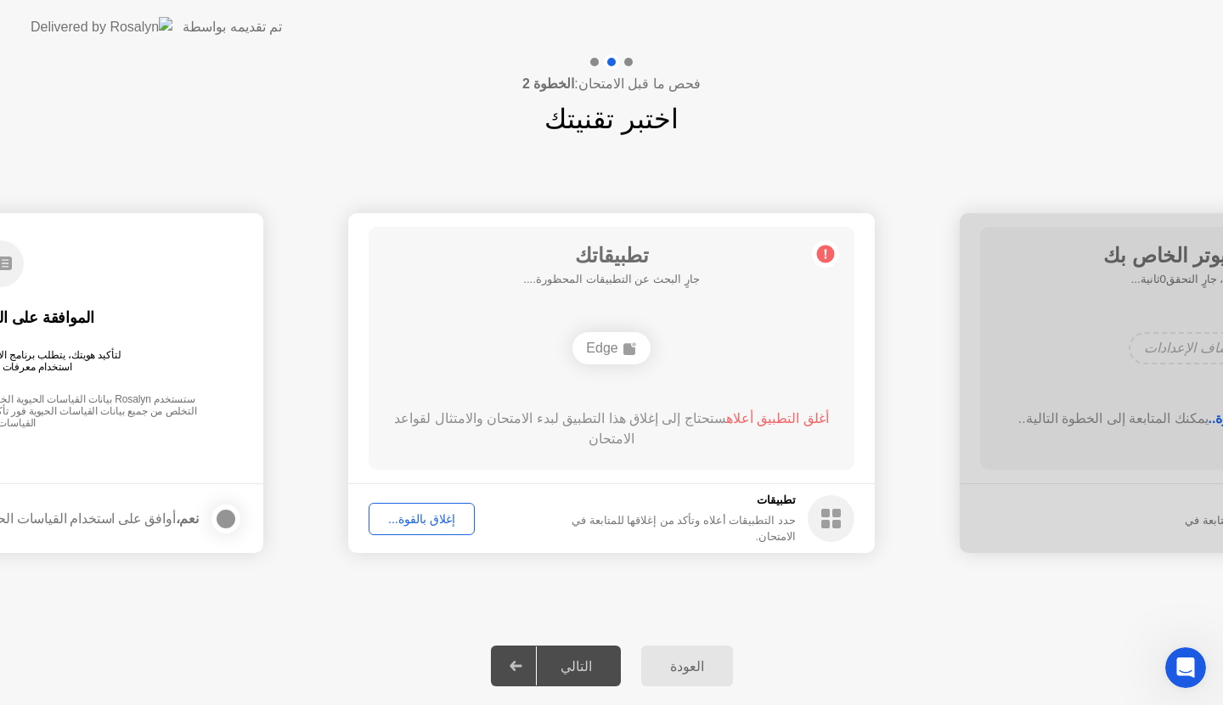
click at [621, 351] on div "Edge" at bounding box center [610, 348] width 77 height 32
click at [198, 331] on div "الموافقة على القياسات الحيوية لتأكيد هويتك، يتطلب برنامج الاختبار الخاص بك من R…" at bounding box center [0, 336] width 486 height 218
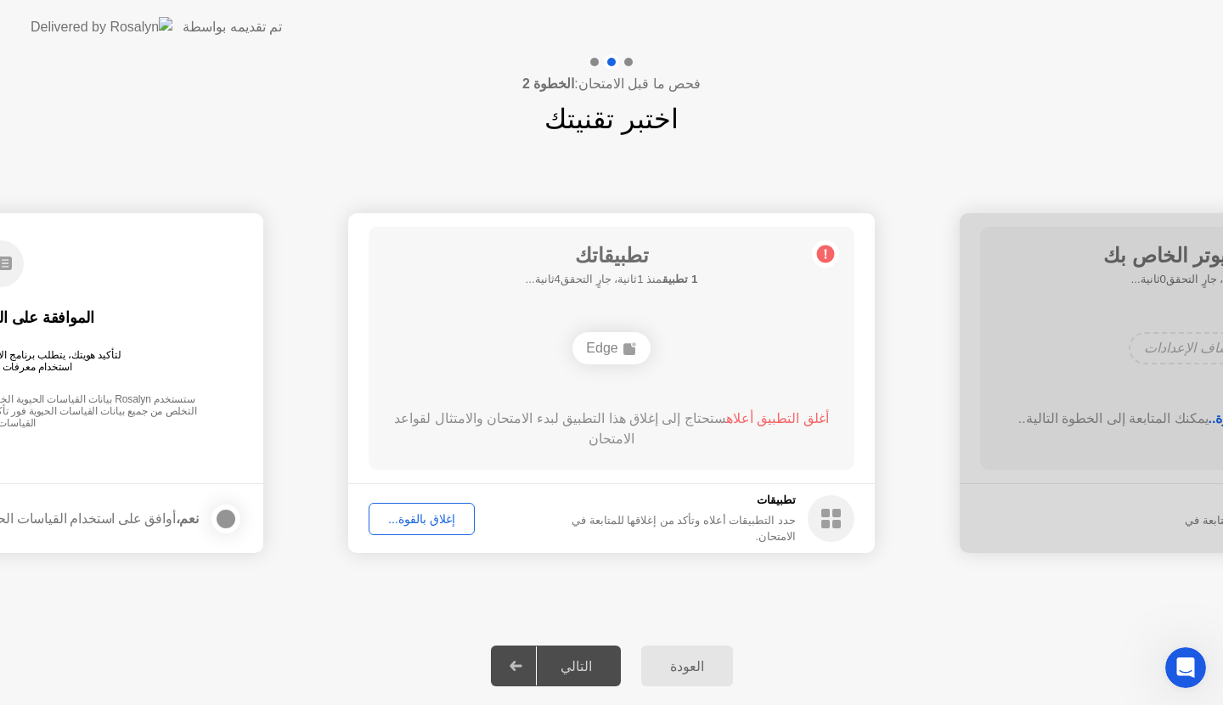
click at [824, 550] on footer "تطبيقات حدد التطبيقات أعلاه وتأكد من إغلاقها للمتابعة في الامتحان. إغلاق بالقوة…" at bounding box center [611, 518] width 526 height 70
click at [814, 544] on footer "تطبيقات حدد التطبيقات أعلاه وتأكد من إغلاقها للمتابعة في الامتحان. إغلاق بالقوة…" at bounding box center [611, 518] width 526 height 70
click at [815, 536] on icon at bounding box center [830, 518] width 47 height 47
click at [818, 514] on circle at bounding box center [830, 518] width 47 height 47
click at [829, 256] on circle at bounding box center [826, 254] width 18 height 18
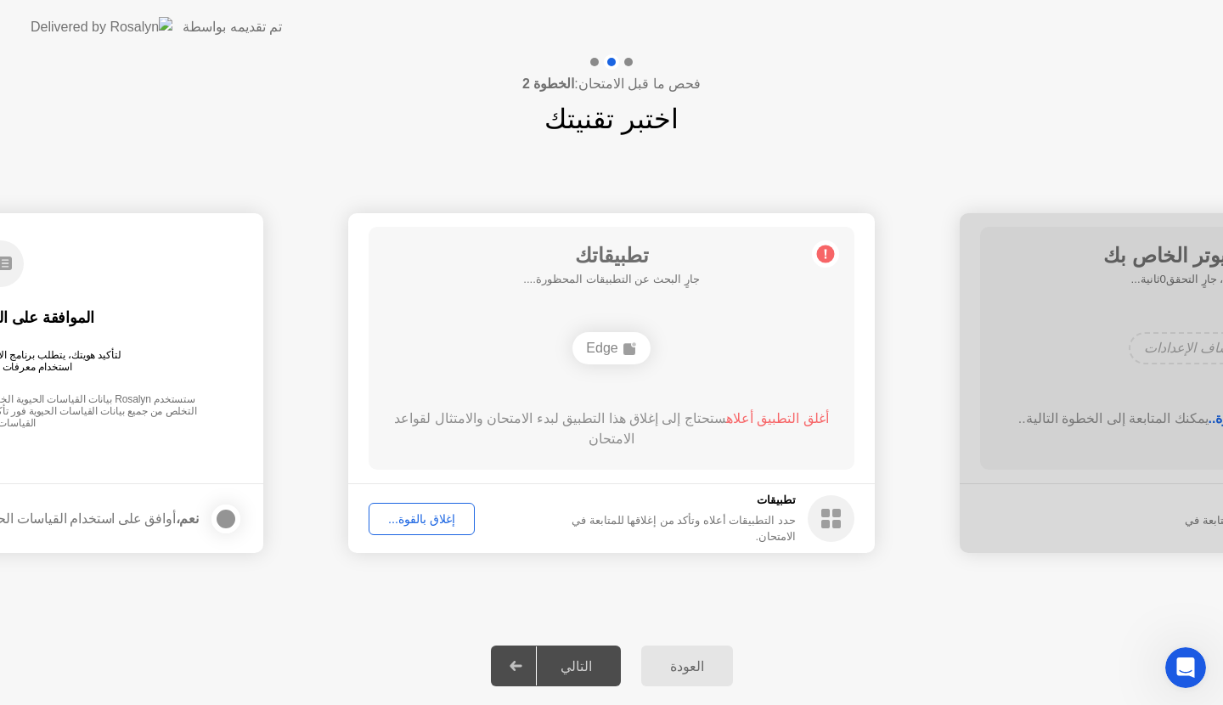
click at [829, 257] on circle at bounding box center [826, 254] width 18 height 18
click at [602, 115] on h1 "اختبر تقنيتك" at bounding box center [611, 118] width 134 height 41
drag, startPoint x: 602, startPoint y: 115, endPoint x: 773, endPoint y: 92, distance: 172.2
click at [773, 92] on div "فحص ما قبل الامتحان: الخطوة 2 اختبر تقنيتك" at bounding box center [611, 96] width 1223 height 85
click at [762, 417] on span "أغلق التطبيق أعلاه" at bounding box center [777, 418] width 103 height 14
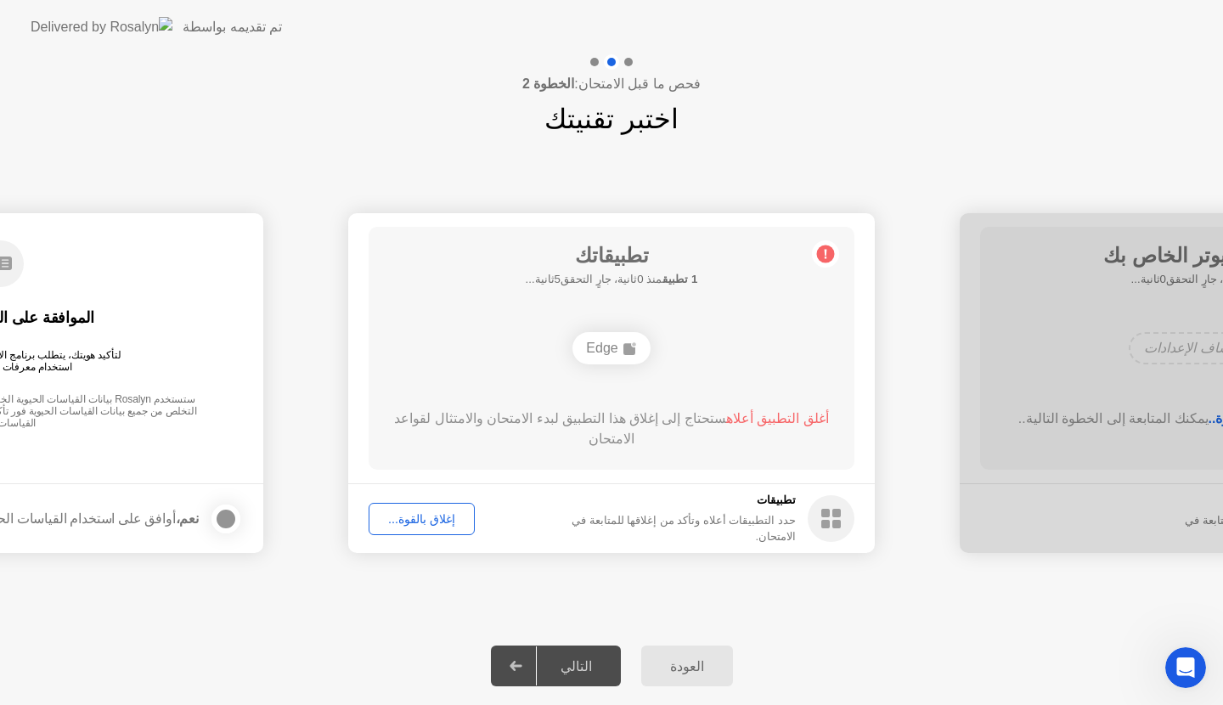
click at [815, 538] on icon at bounding box center [830, 518] width 47 height 47
click at [767, 436] on div "أغلق التطبيق أعلاه ستحتاج إلى إغلاق هذا التطبيق لبدء الامتحان والامتثال لقواعد …" at bounding box center [611, 432] width 437 height 48
click at [44, 25] on img at bounding box center [102, 27] width 142 height 20
click at [80, 23] on img at bounding box center [102, 27] width 142 height 20
drag, startPoint x: 80, startPoint y: 23, endPoint x: 195, endPoint y: 390, distance: 384.5
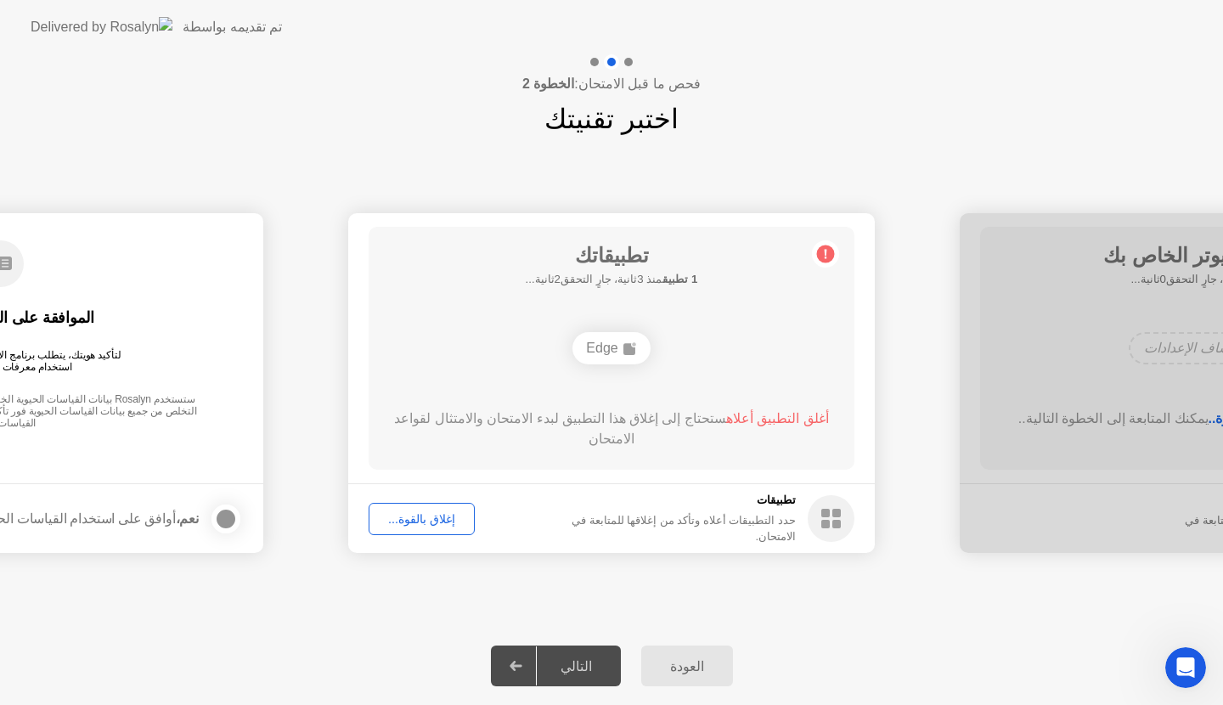
click at [195, 390] on app-layout-with-logo "**********" at bounding box center [611, 352] width 1223 height 705
click at [219, 503] on label at bounding box center [221, 519] width 44 height 34
click at [1187, 256] on div at bounding box center [1222, 383] width 526 height 340
drag, startPoint x: 1187, startPoint y: 256, endPoint x: 925, endPoint y: 310, distance: 267.1
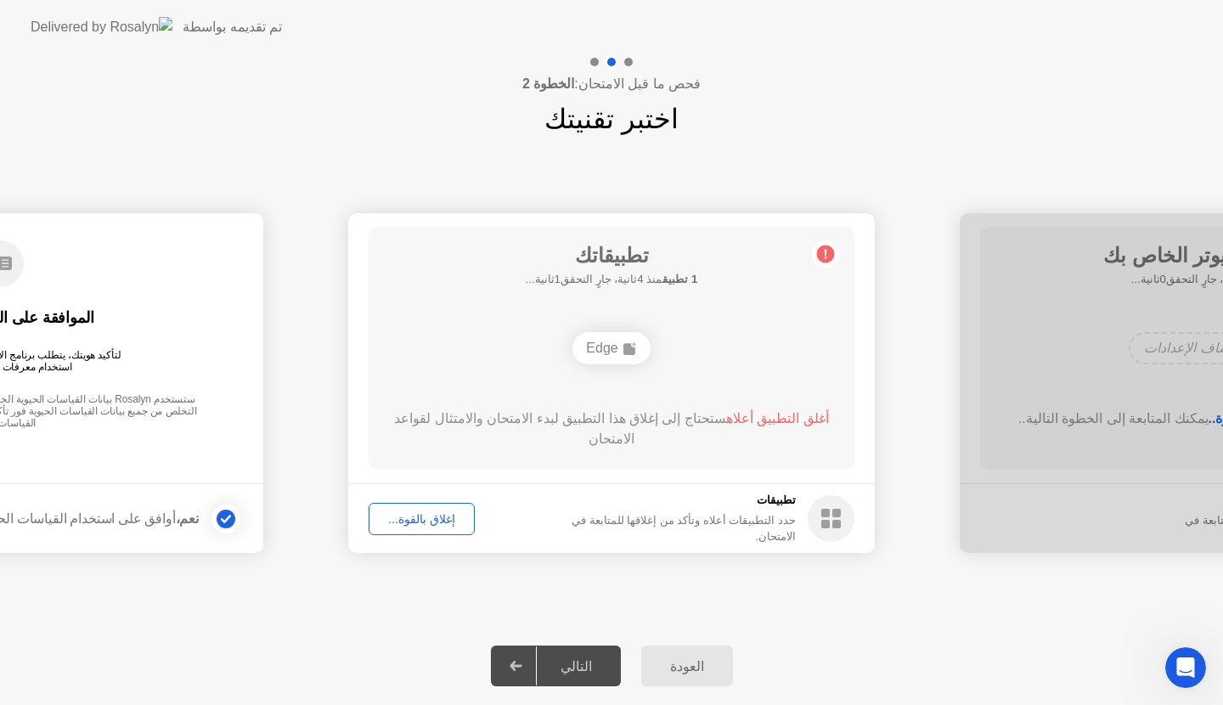
click at [812, 257] on icon at bounding box center [825, 253] width 27 height 27
click at [638, 368] on div "Edge" at bounding box center [611, 348] width 389 height 46
click at [621, 254] on h1 "تطبيقاتك" at bounding box center [612, 255] width 172 height 31
click at [608, 183] on div "**********" at bounding box center [611, 382] width 1223 height 487
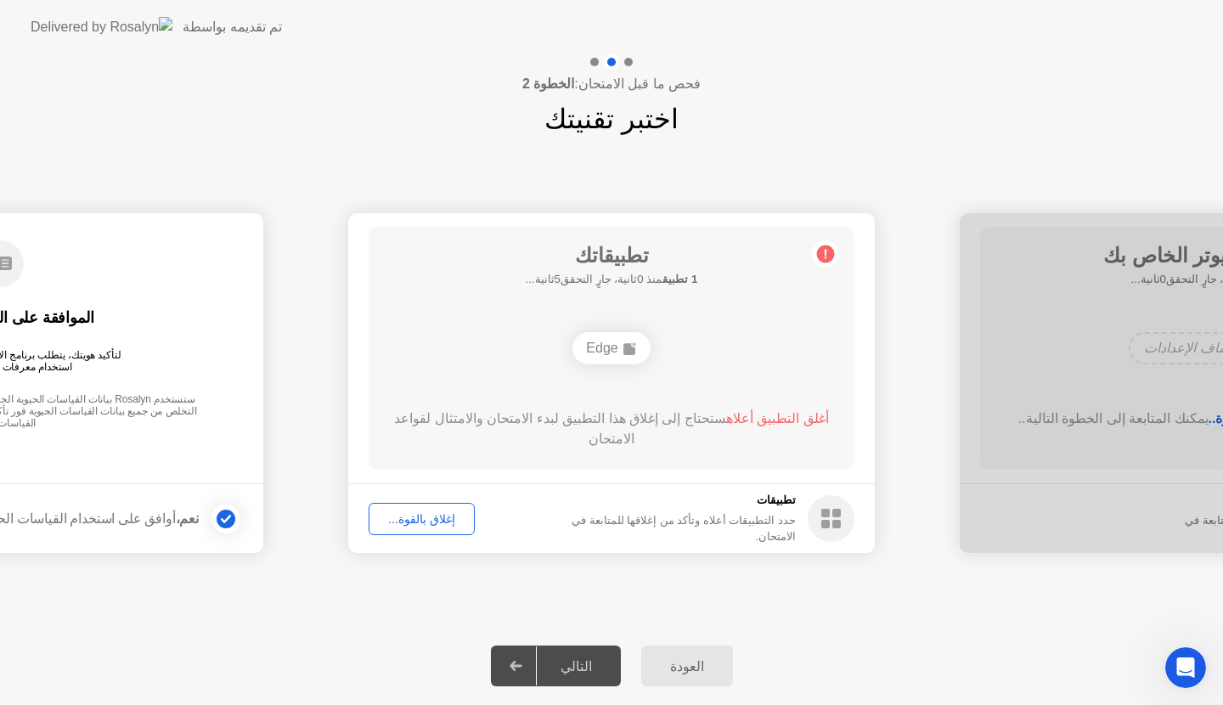
click at [831, 244] on icon at bounding box center [825, 253] width 27 height 27
click at [642, 343] on div "Edge" at bounding box center [610, 348] width 77 height 32
click at [430, 531] on button "إغلاق بالقوة..." at bounding box center [421, 519] width 106 height 32
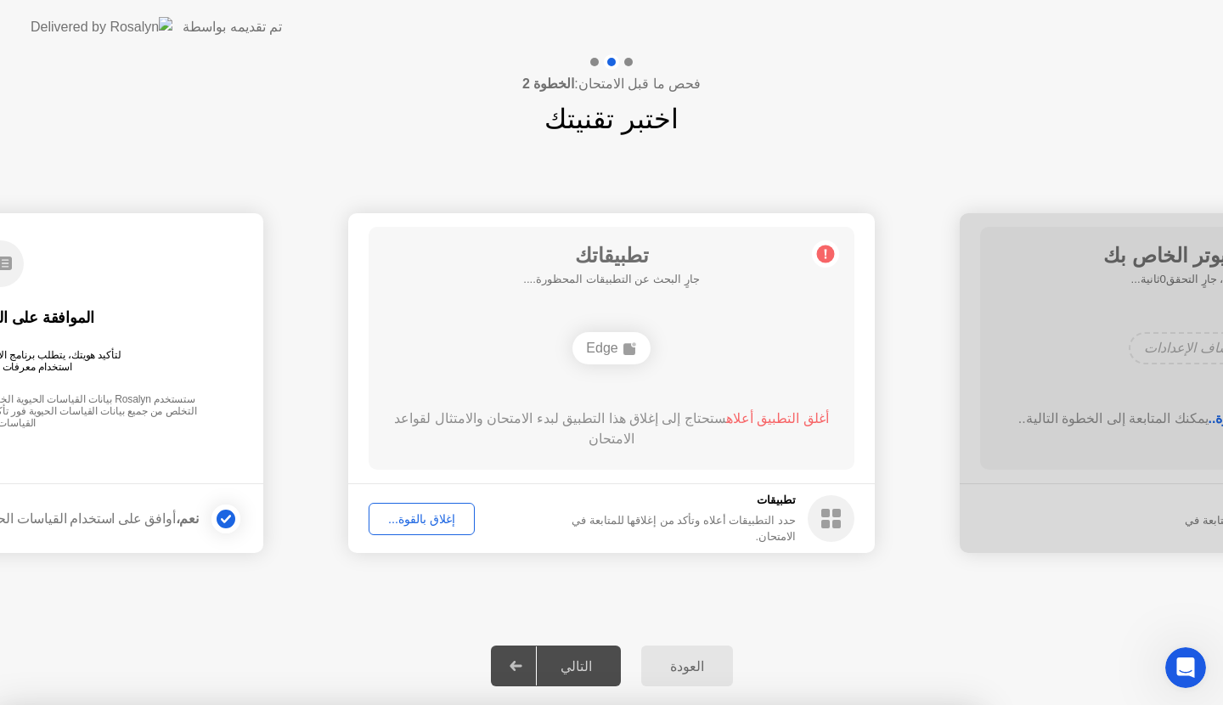
click at [828, 267] on icon at bounding box center [825, 253] width 27 height 27
click at [428, 517] on div "إغلاق بالقوة..." at bounding box center [421, 519] width 94 height 14
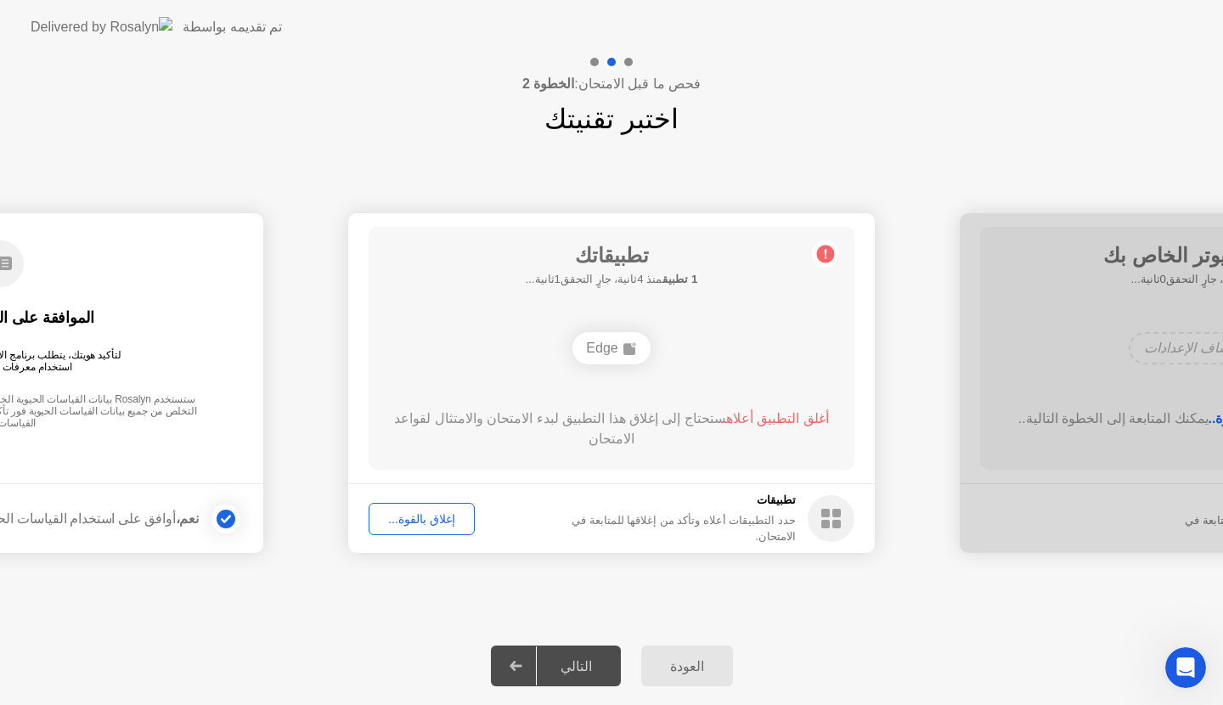
click at [599, 640] on div "العودة التالي" at bounding box center [611, 666] width 1223 height 78
click at [592, 661] on div "التالي" at bounding box center [576, 666] width 79 height 16
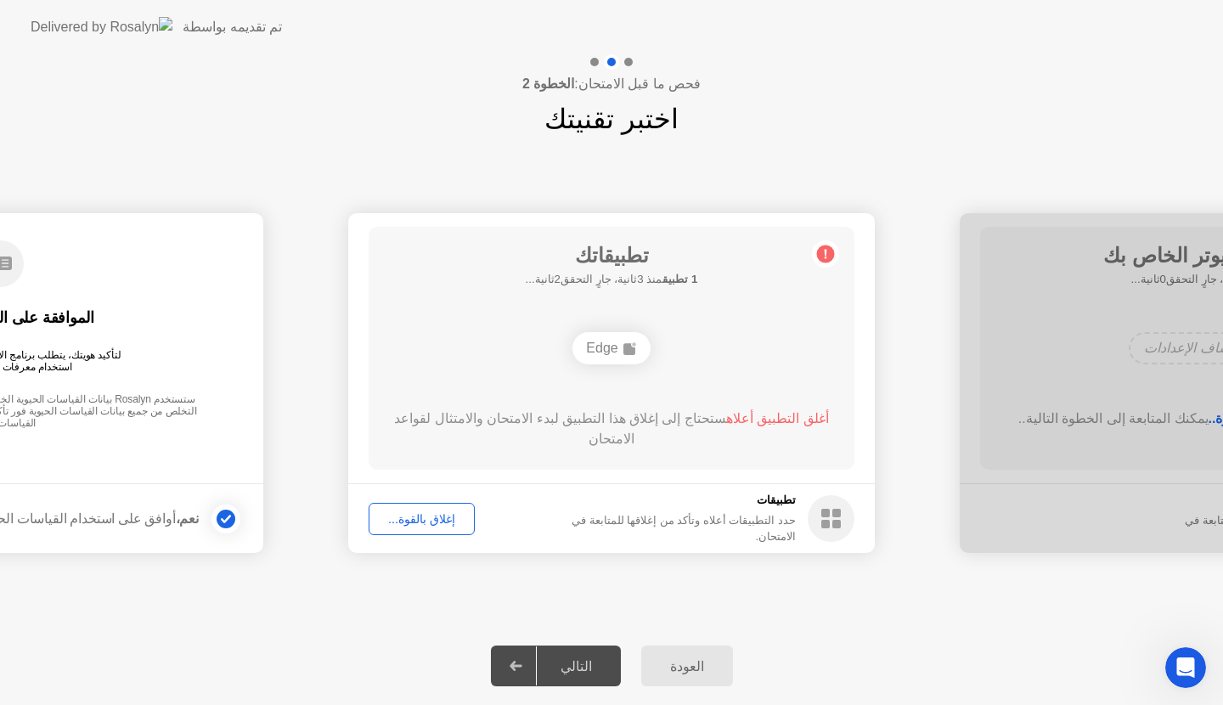
click at [1047, 293] on div at bounding box center [1222, 383] width 526 height 340
click at [715, 302] on div "تطبيقاتك 1 تطبيق منذ 4ثانية، جارٍ التحقق1ثانية... Edge أغلق التطبيق أعلاه ستحتا…" at bounding box center [611, 348] width 486 height 243
click at [600, 355] on div "Edge" at bounding box center [610, 348] width 77 height 32
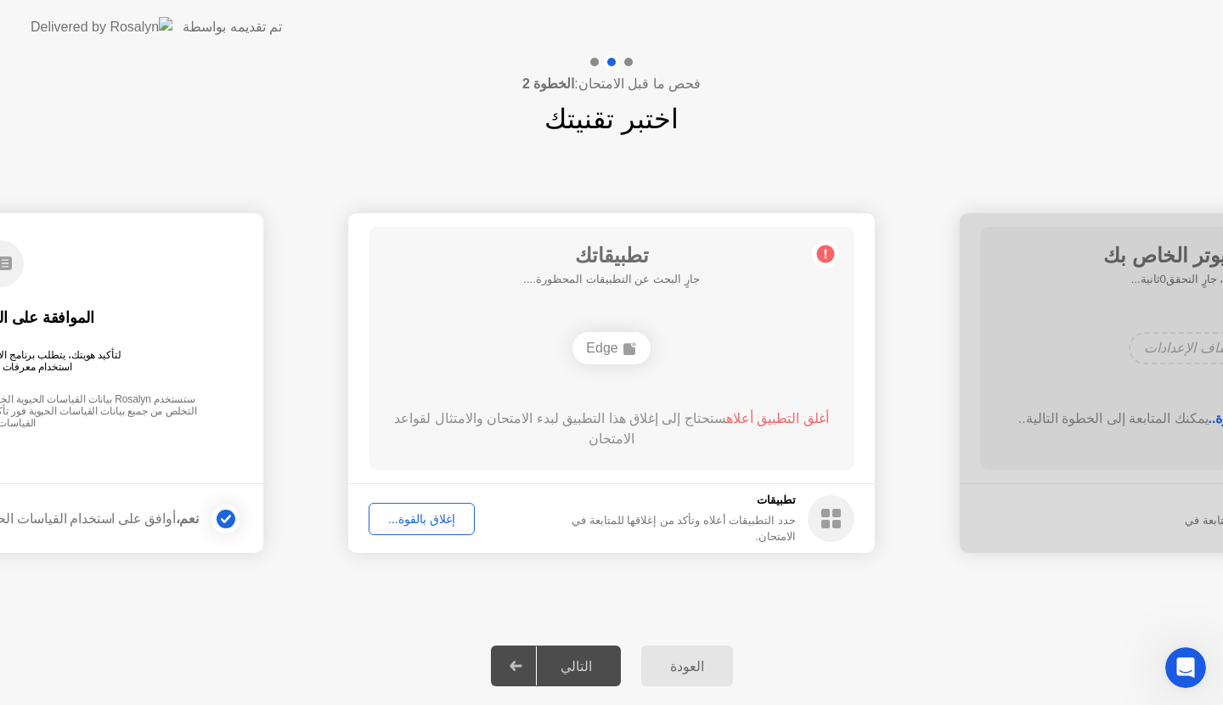
click at [600, 355] on div "Edge" at bounding box center [610, 348] width 77 height 32
click at [457, 512] on button "إغلاق بالقوة..." at bounding box center [421, 519] width 106 height 32
click at [457, 704] on div at bounding box center [611, 705] width 1223 height 0
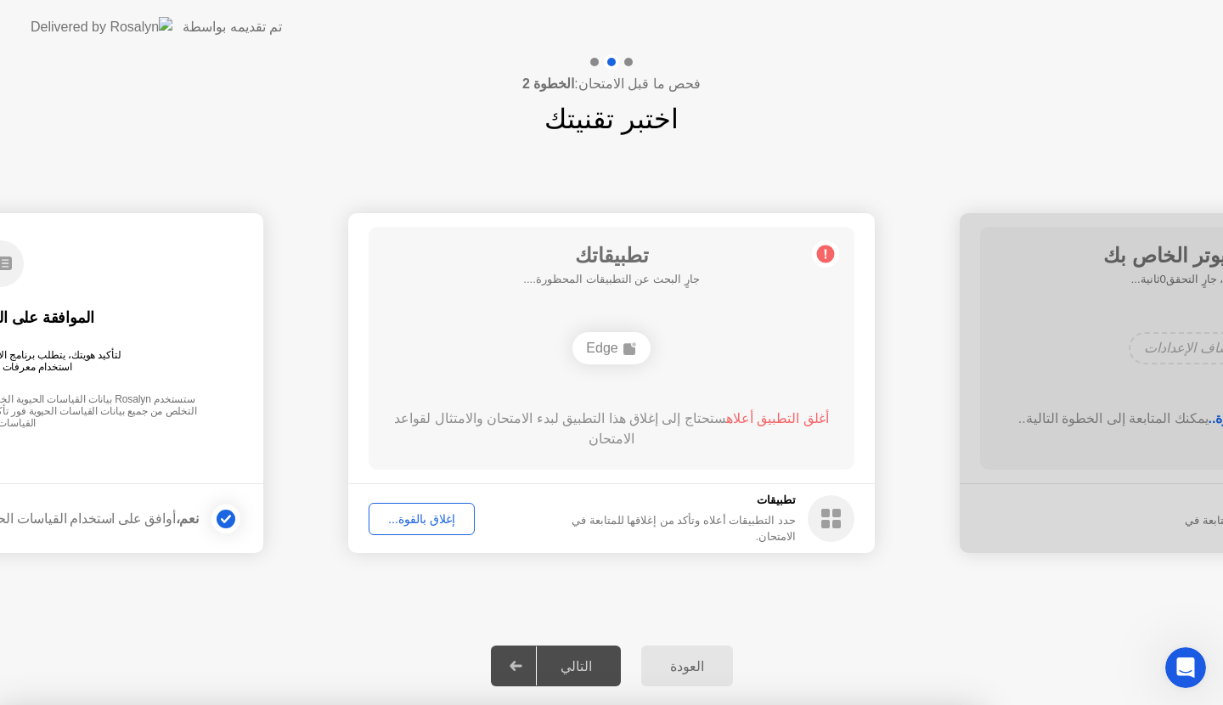
click at [457, 704] on div at bounding box center [611, 705] width 1223 height 0
click at [528, 654] on div at bounding box center [516, 665] width 41 height 39
click at [633, 656] on div "العودة التالي" at bounding box center [611, 666] width 1223 height 78
click at [77, 490] on footer "نعم، أوافق على استخدام القياسات الحيوية" at bounding box center [0, 518] width 526 height 70
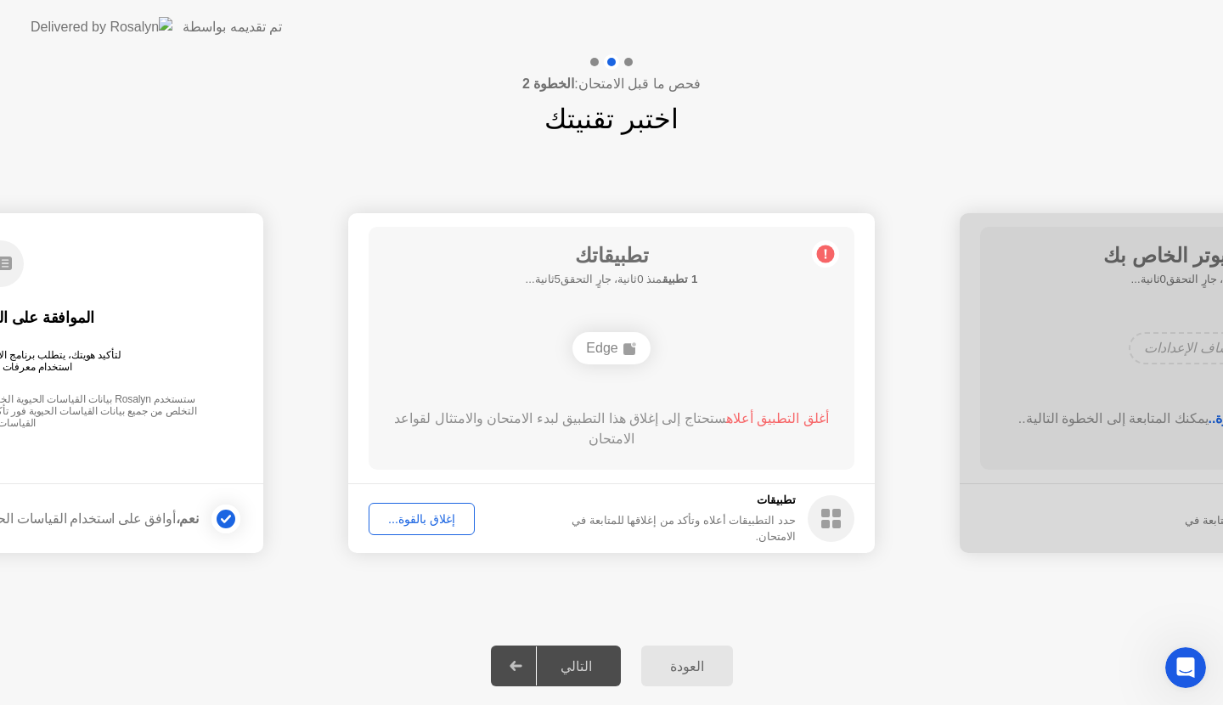
click at [703, 0] on header "تم تقديمه بواسطة" at bounding box center [611, 27] width 1223 height 54
click at [829, 93] on div "فحص ما قبل الامتحان: الخطوة 2 اختبر تقنيتك" at bounding box center [611, 96] width 1223 height 85
